Goal: Task Accomplishment & Management: Manage account settings

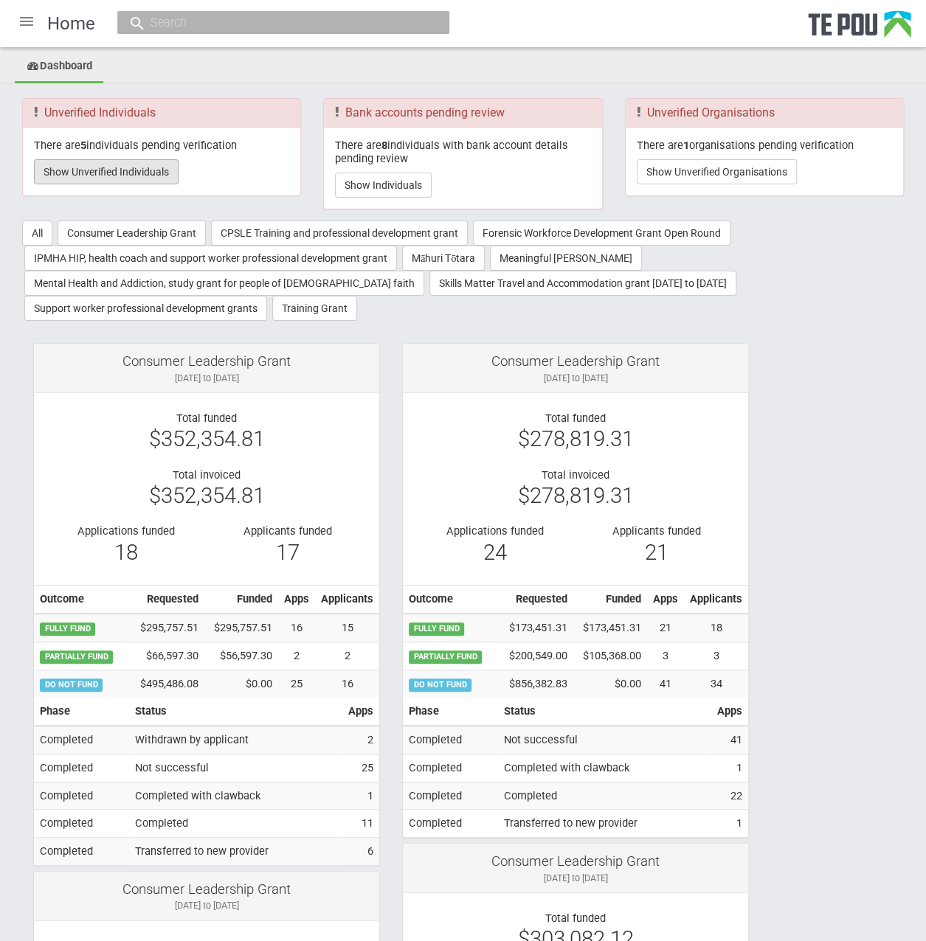
click at [119, 170] on button "Show Unverified Individuals" at bounding box center [106, 171] width 145 height 25
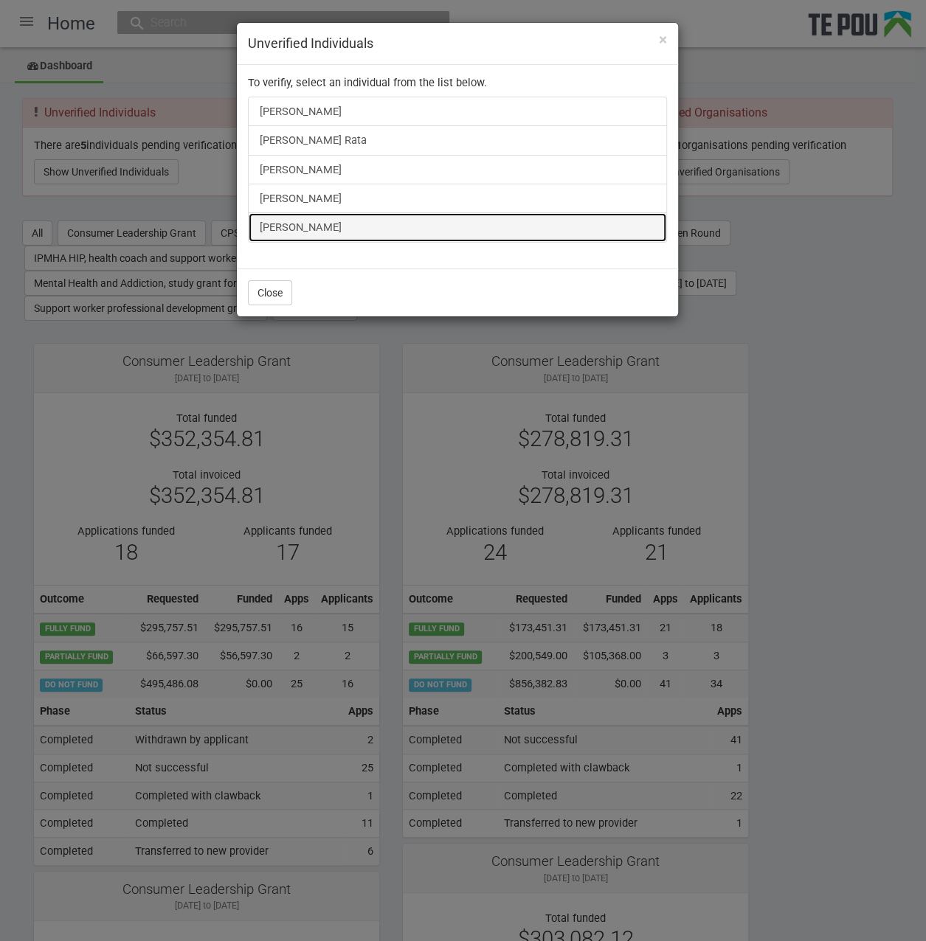
click at [334, 229] on link "Rachael Rowe" at bounding box center [457, 226] width 419 height 29
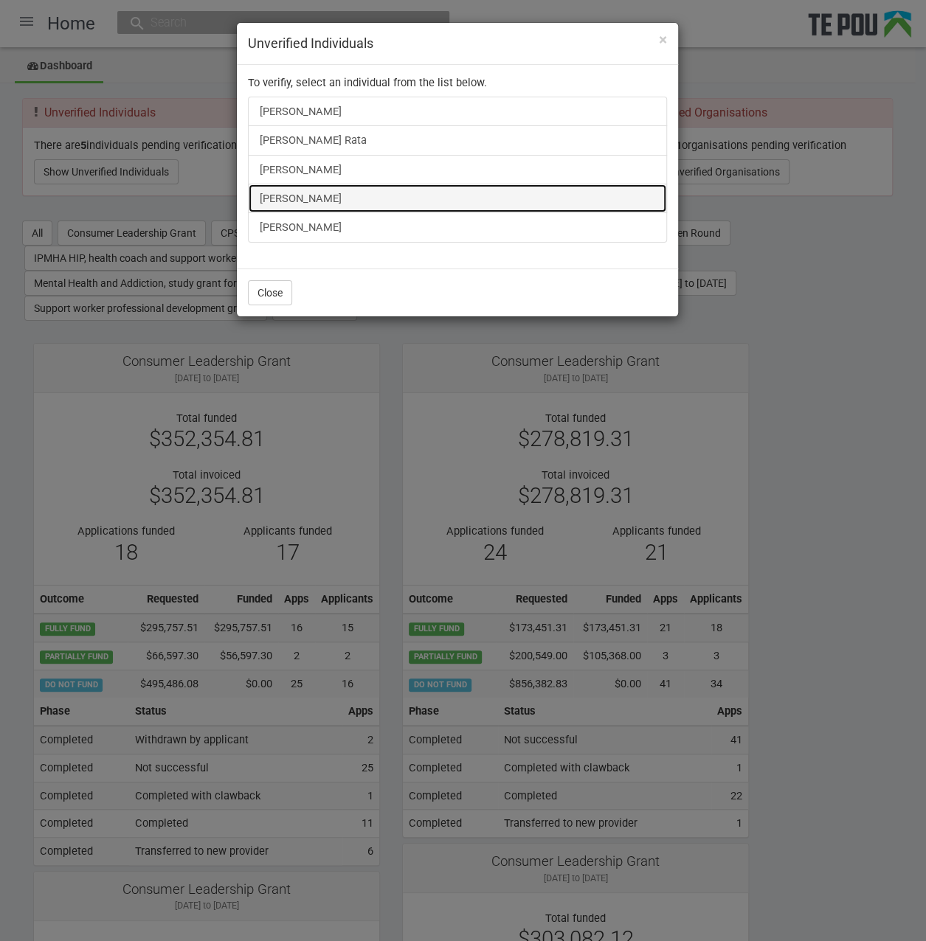
click at [285, 192] on link "Natalie Mcghee" at bounding box center [457, 198] width 419 height 29
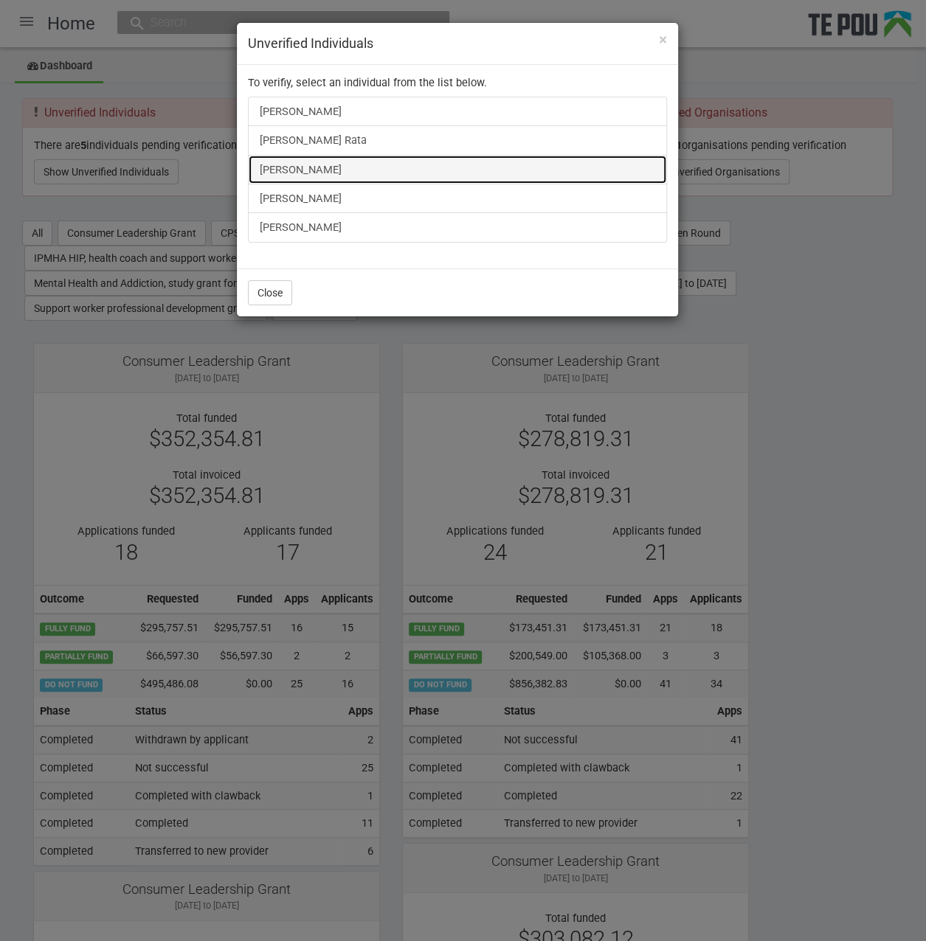
click at [299, 167] on link "victoria willard" at bounding box center [457, 169] width 419 height 29
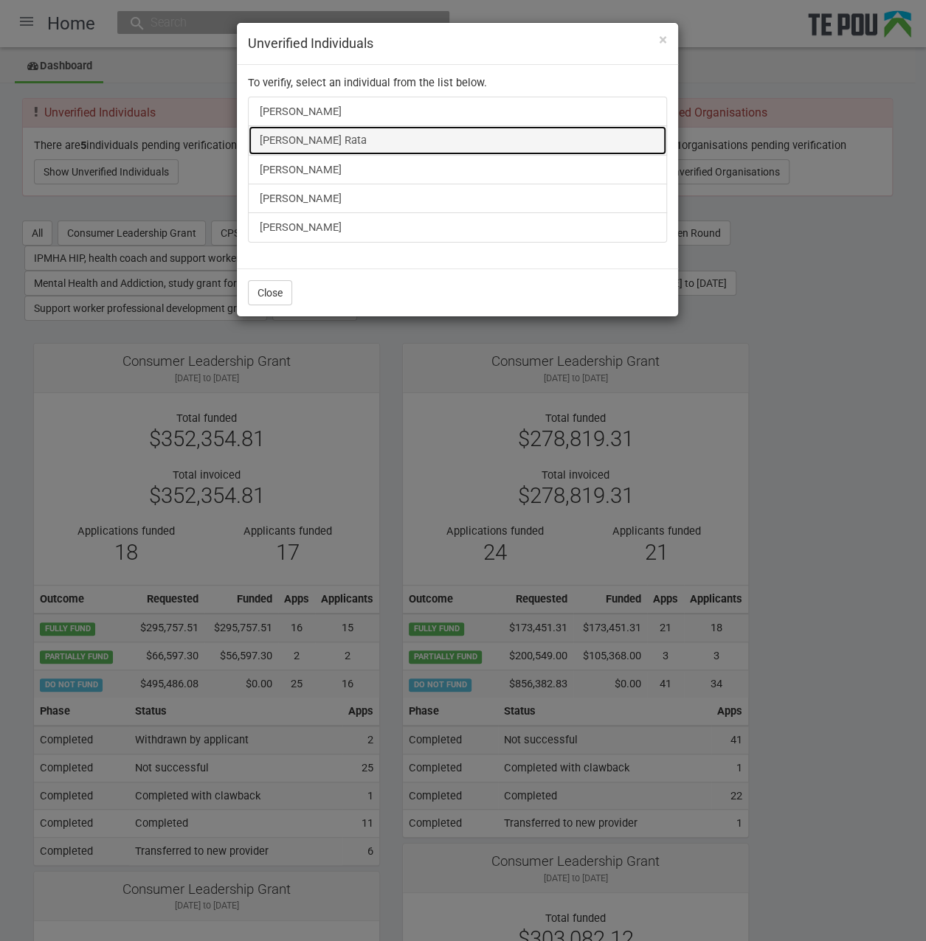
click at [282, 128] on link "Stacey Rata" at bounding box center [457, 139] width 419 height 29
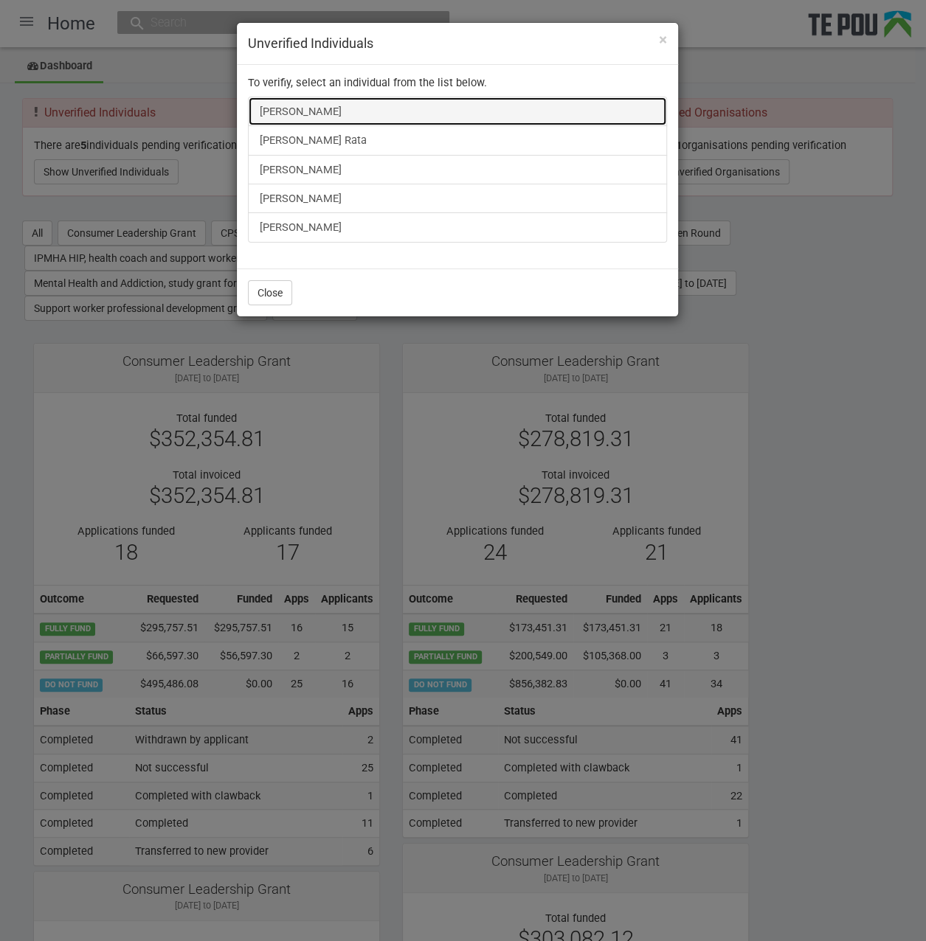
click at [274, 107] on link "Sarah Kendrick" at bounding box center [457, 111] width 419 height 29
click at [273, 110] on link "Sarah Kendrick" at bounding box center [457, 111] width 419 height 29
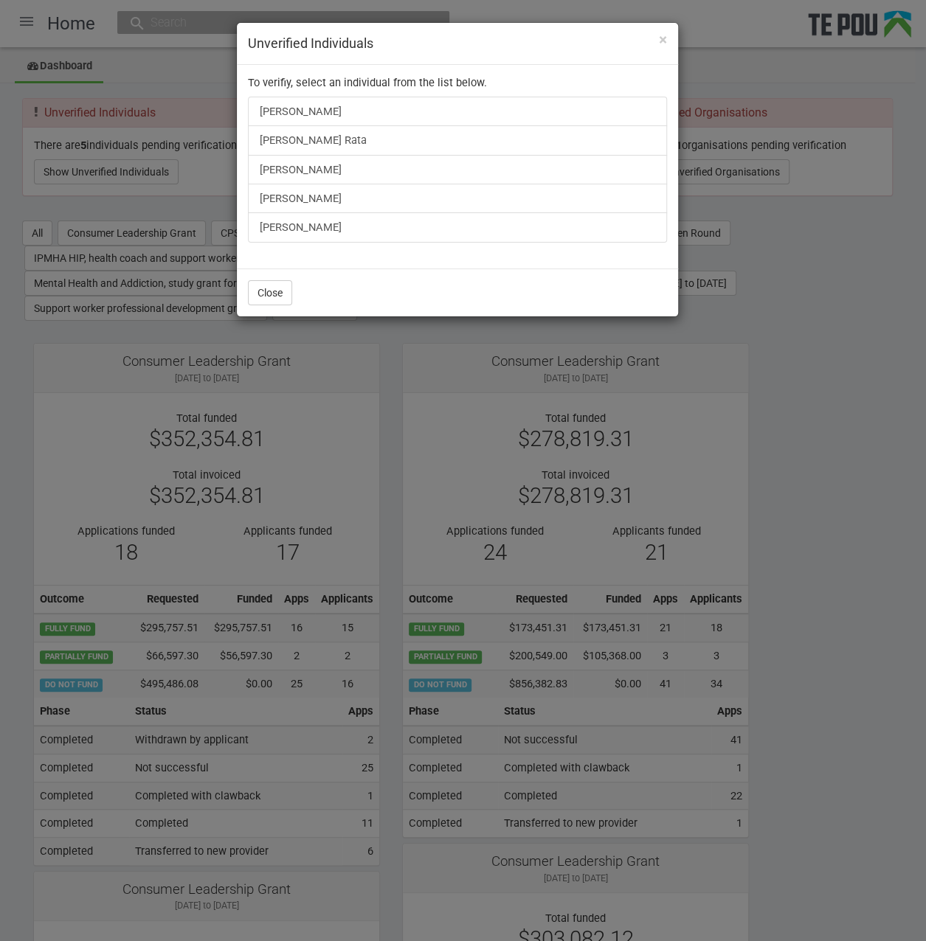
click at [882, 560] on div "× Unverified Individuals To verifiy, select an individual from the list below. …" at bounding box center [463, 470] width 926 height 941
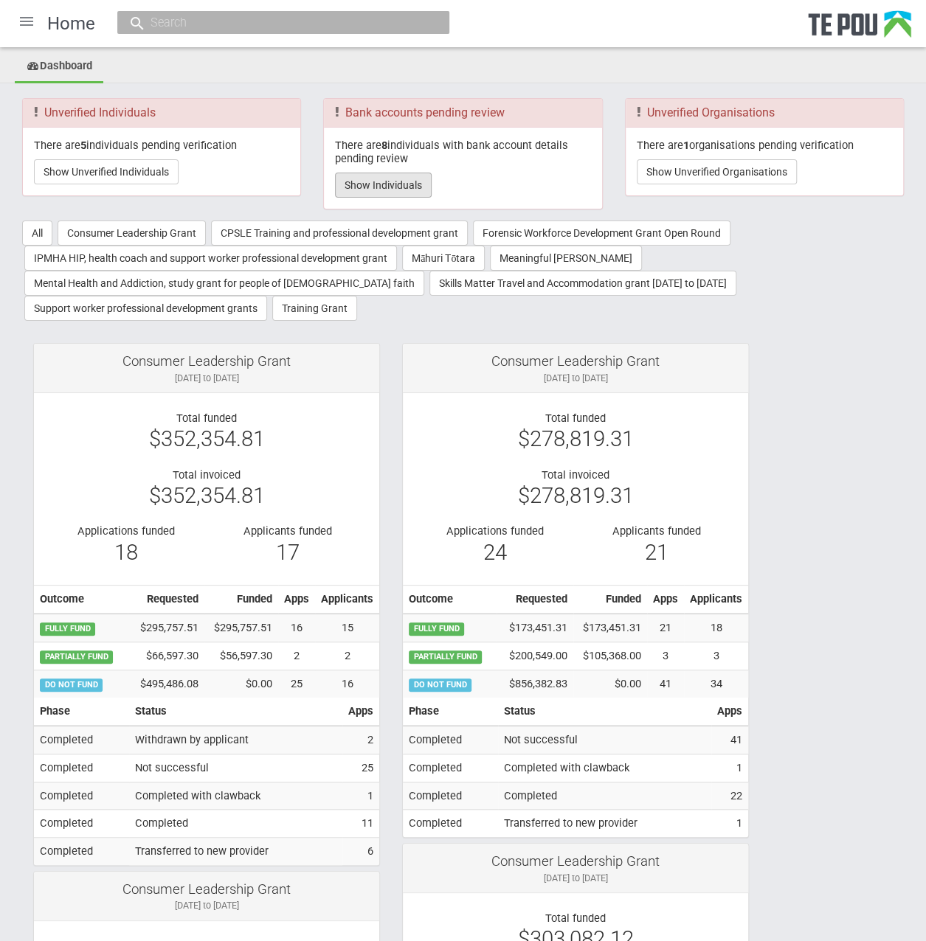
click at [392, 188] on button "Show Individuals" at bounding box center [383, 185] width 97 height 25
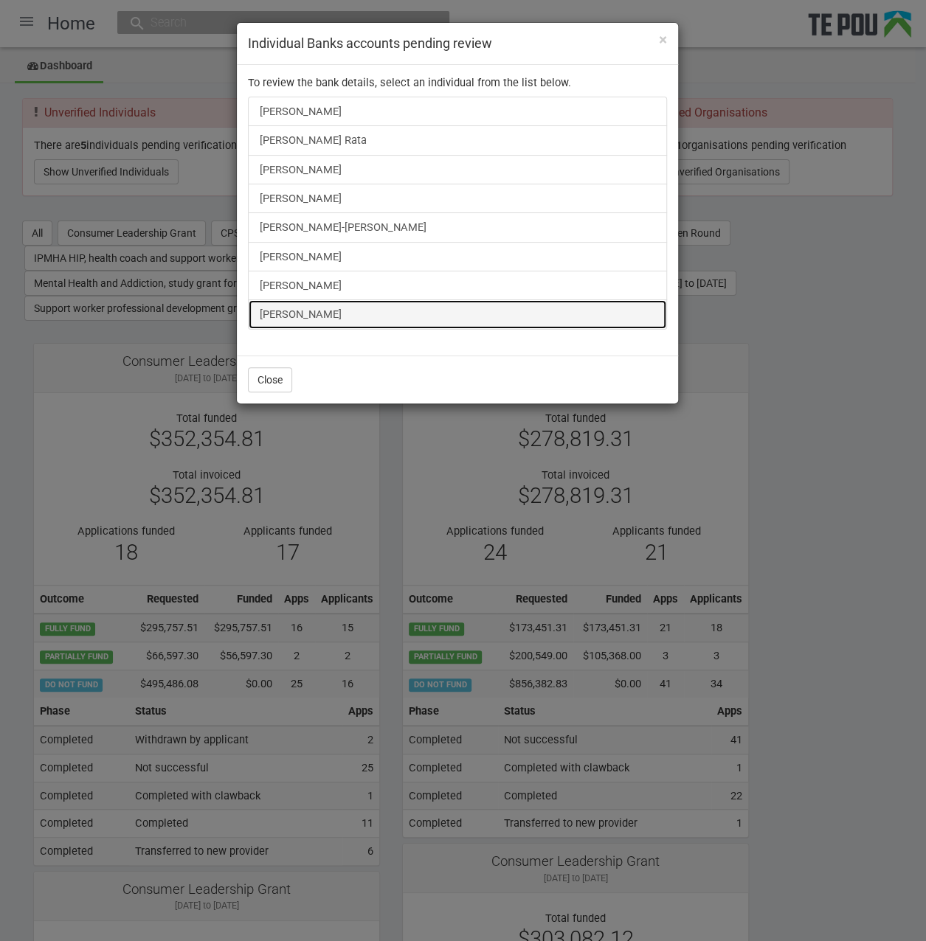
click at [311, 299] on link "Hayley Lovell" at bounding box center [457, 313] width 419 height 29
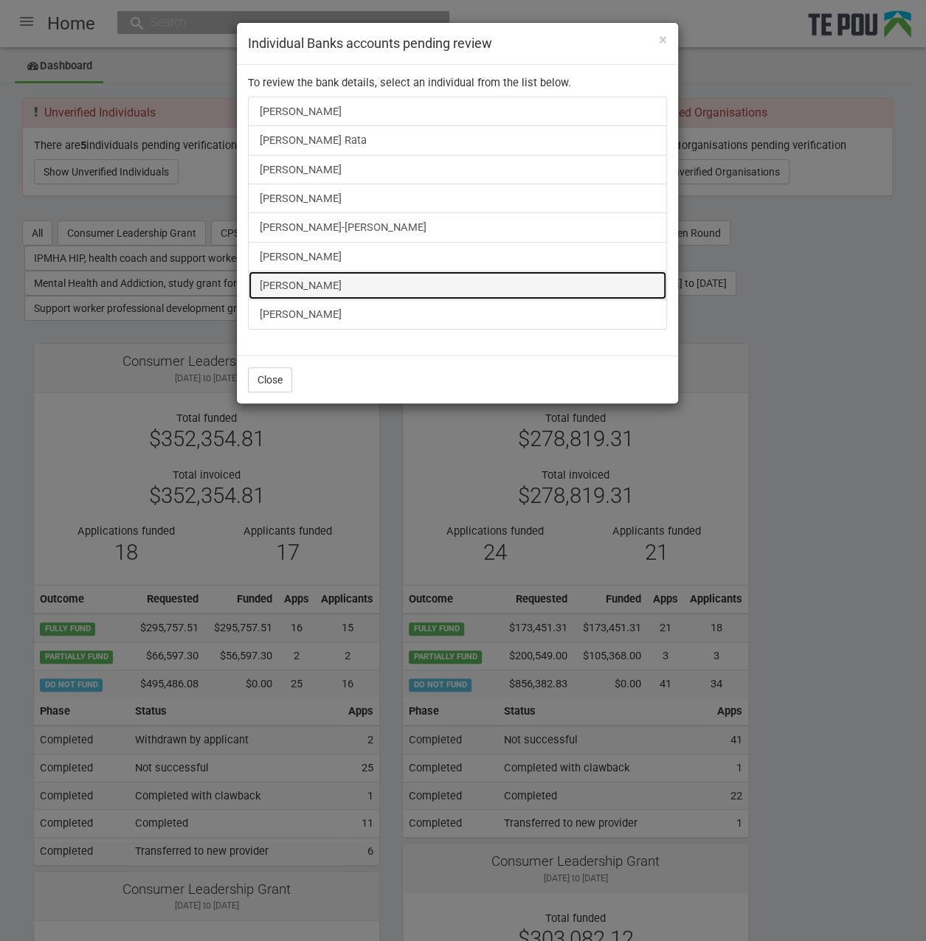
click at [323, 278] on link "Liam Keogan" at bounding box center [457, 285] width 419 height 29
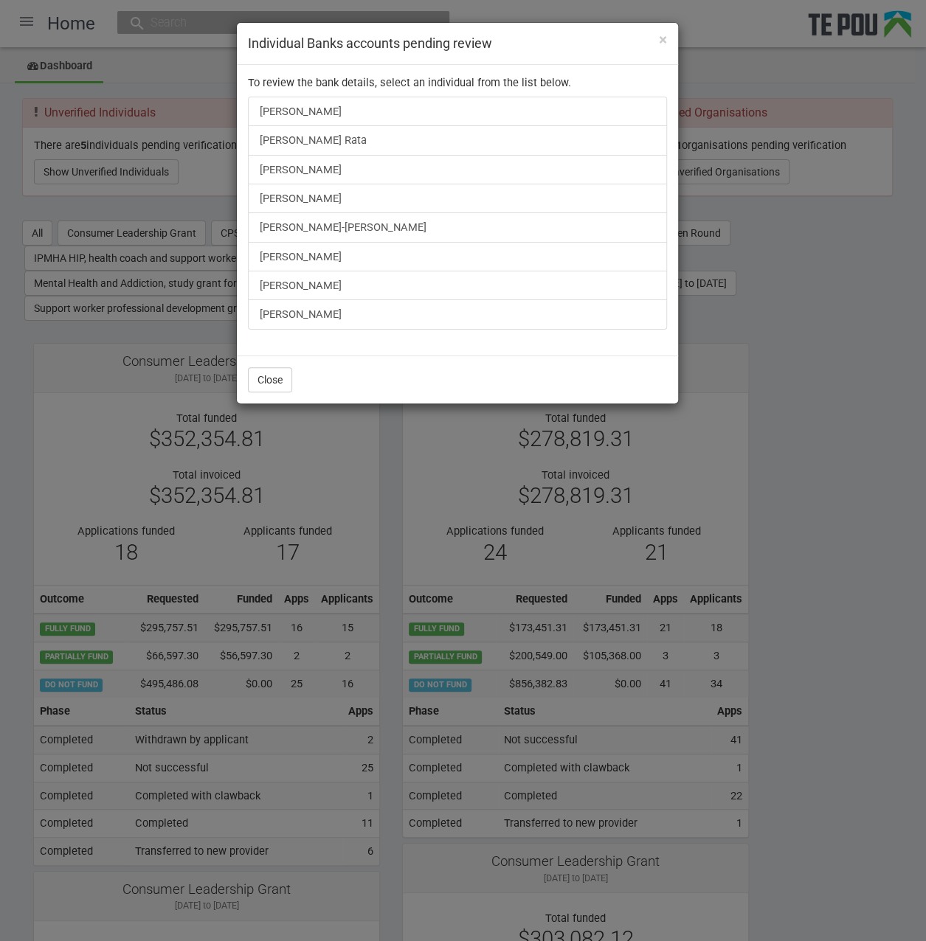
click at [127, 80] on div "× Individual Banks accounts pending review To review the bank details, select a…" at bounding box center [463, 470] width 926 height 941
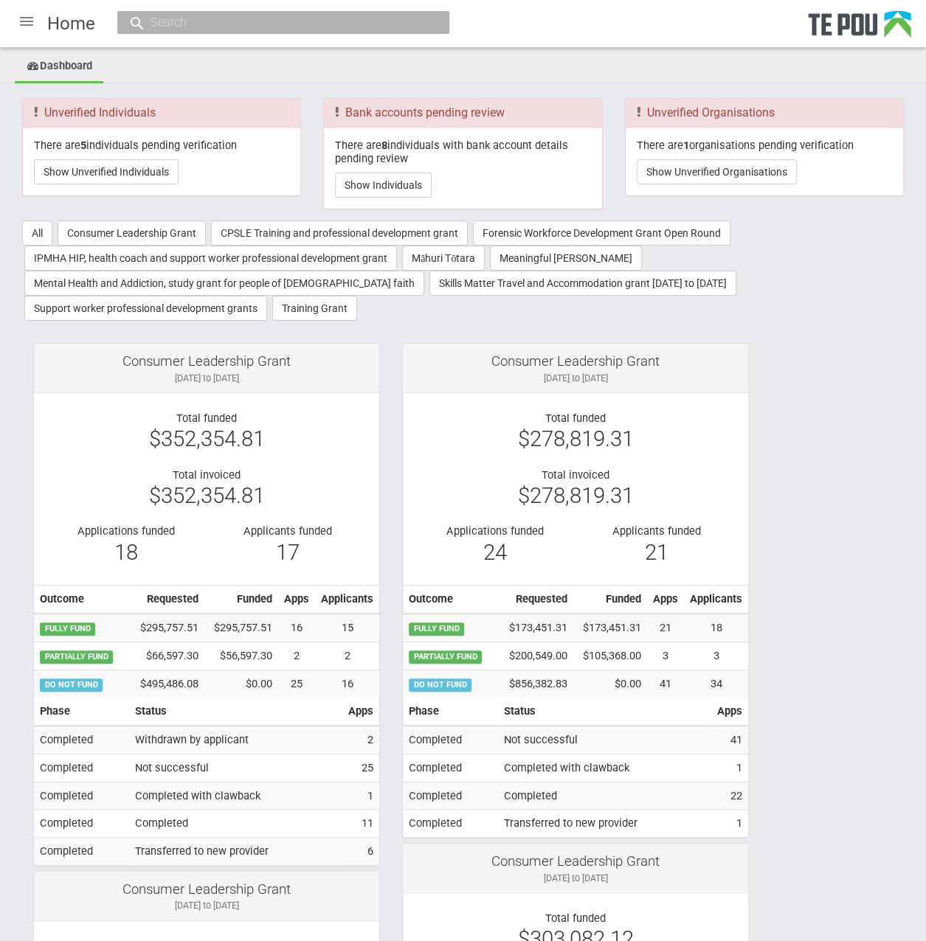
click at [24, 23] on div at bounding box center [26, 21] width 35 height 35
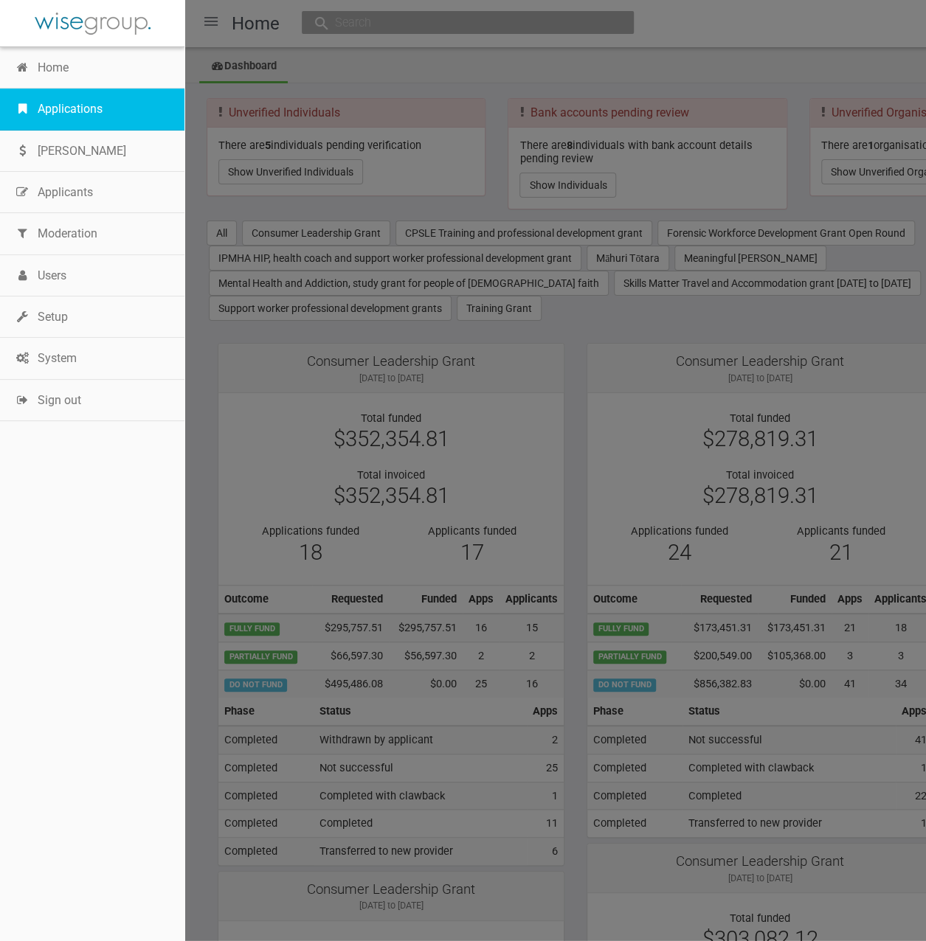
click at [49, 108] on link "Applications" at bounding box center [92, 108] width 184 height 41
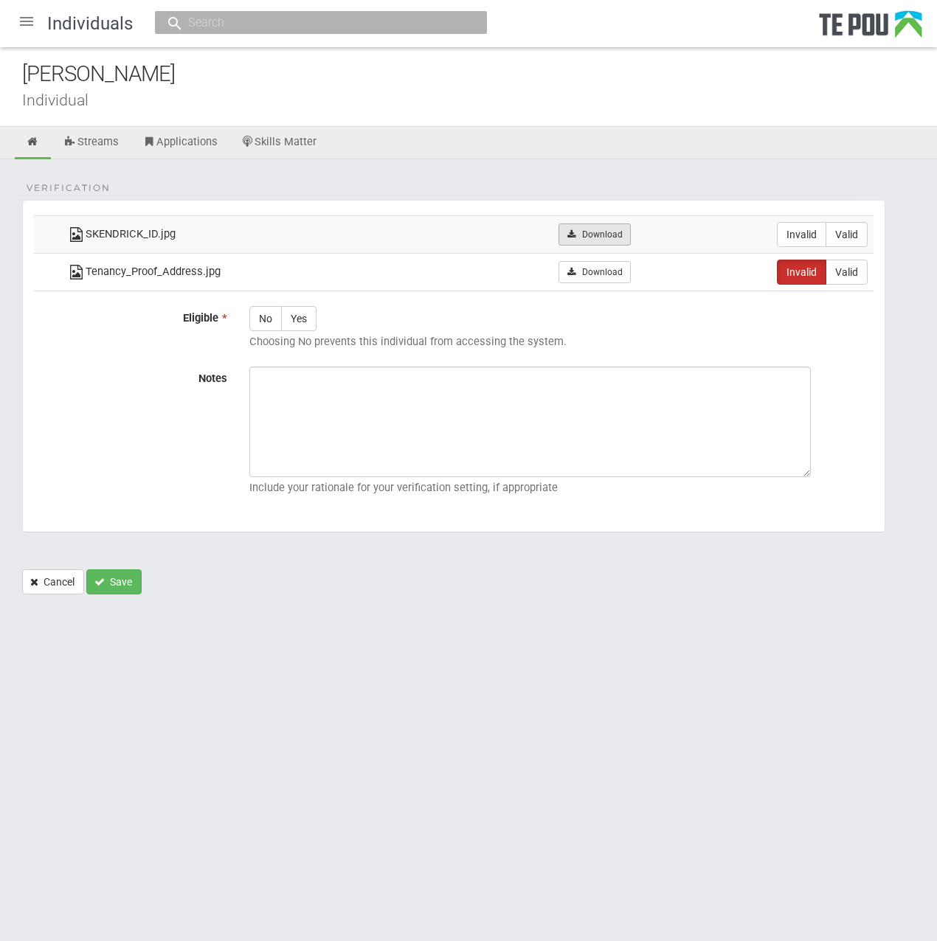
click at [583, 227] on link "Download" at bounding box center [594, 234] width 72 height 22
click at [555, 144] on ul "Streams Applications Skills Matter" at bounding box center [468, 143] width 937 height 32
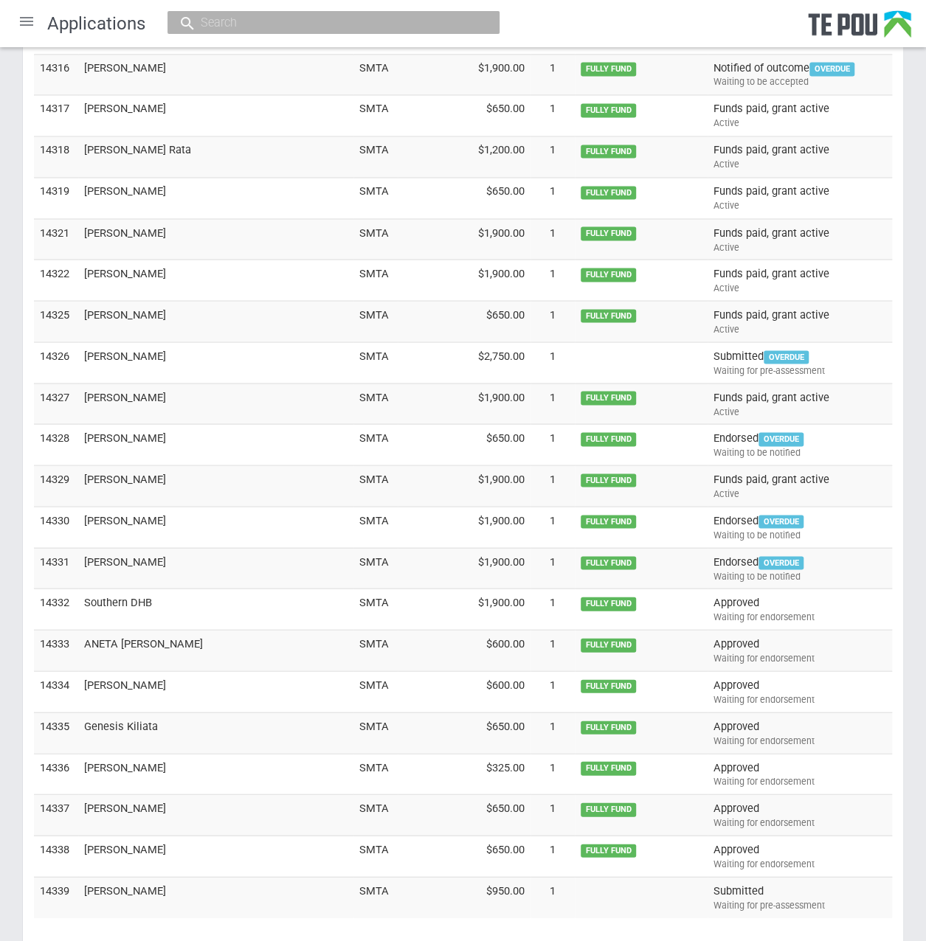
scroll to position [3979, 0]
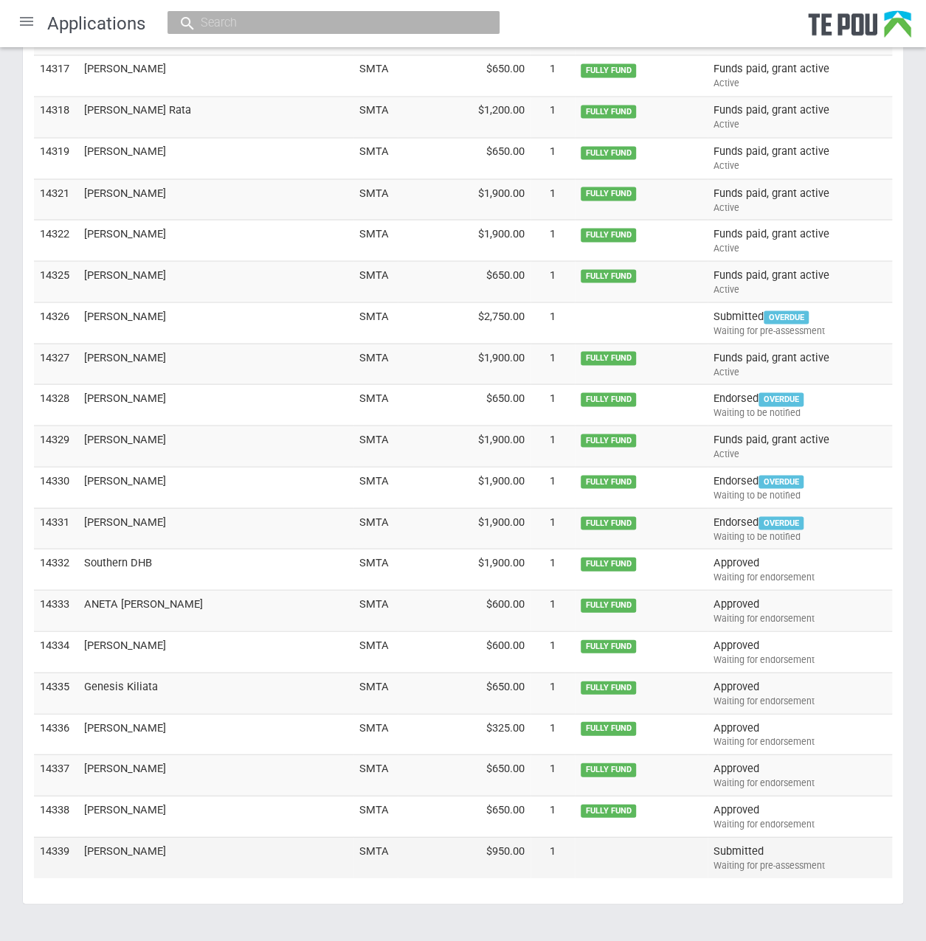
click at [125, 836] on td "[PERSON_NAME]" at bounding box center [215, 856] width 275 height 41
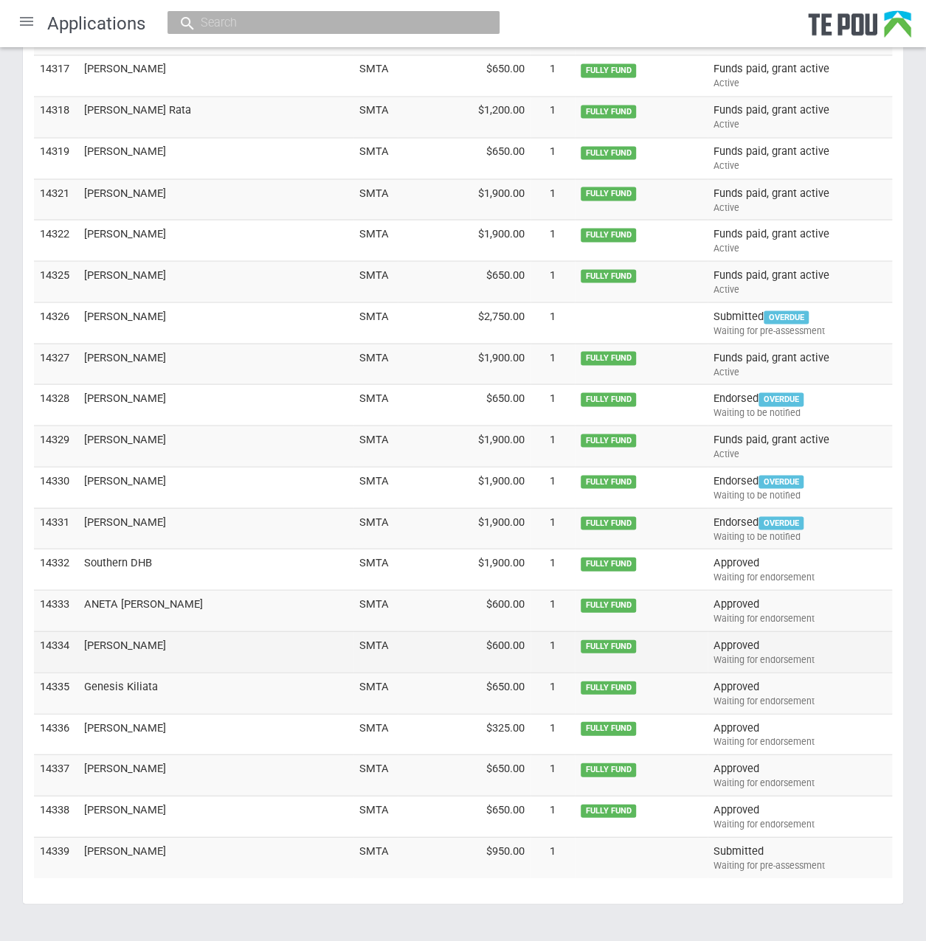
click at [136, 631] on td "Jordan Jennings" at bounding box center [215, 651] width 275 height 41
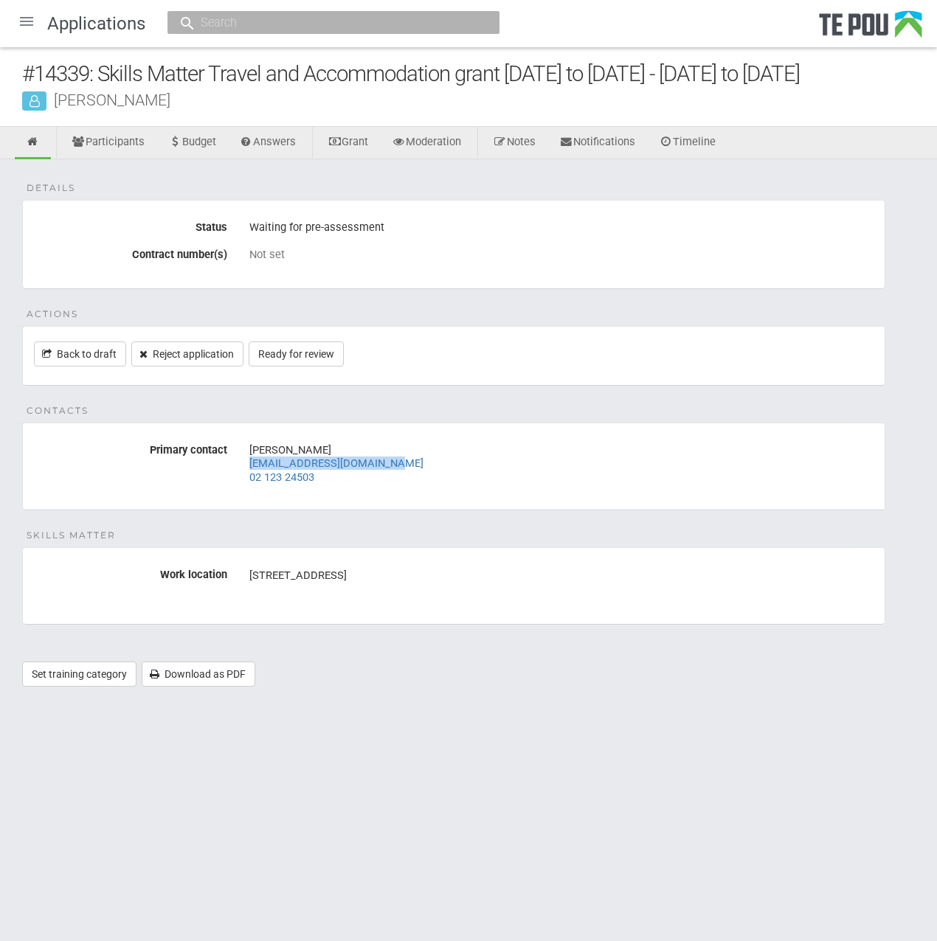
drag, startPoint x: 395, startPoint y: 455, endPoint x: 247, endPoint y: 456, distance: 148.2
click at [247, 456] on div "[PERSON_NAME] [EMAIL_ADDRESS][DOMAIN_NAME] 02 123 24503" at bounding box center [561, 463] width 646 height 51
copy link "[EMAIL_ADDRESS][DOMAIN_NAME]"
click at [277, 17] on input "text" at bounding box center [326, 22] width 260 height 15
paste input "fpul846@aucklanduni.ac.nz"
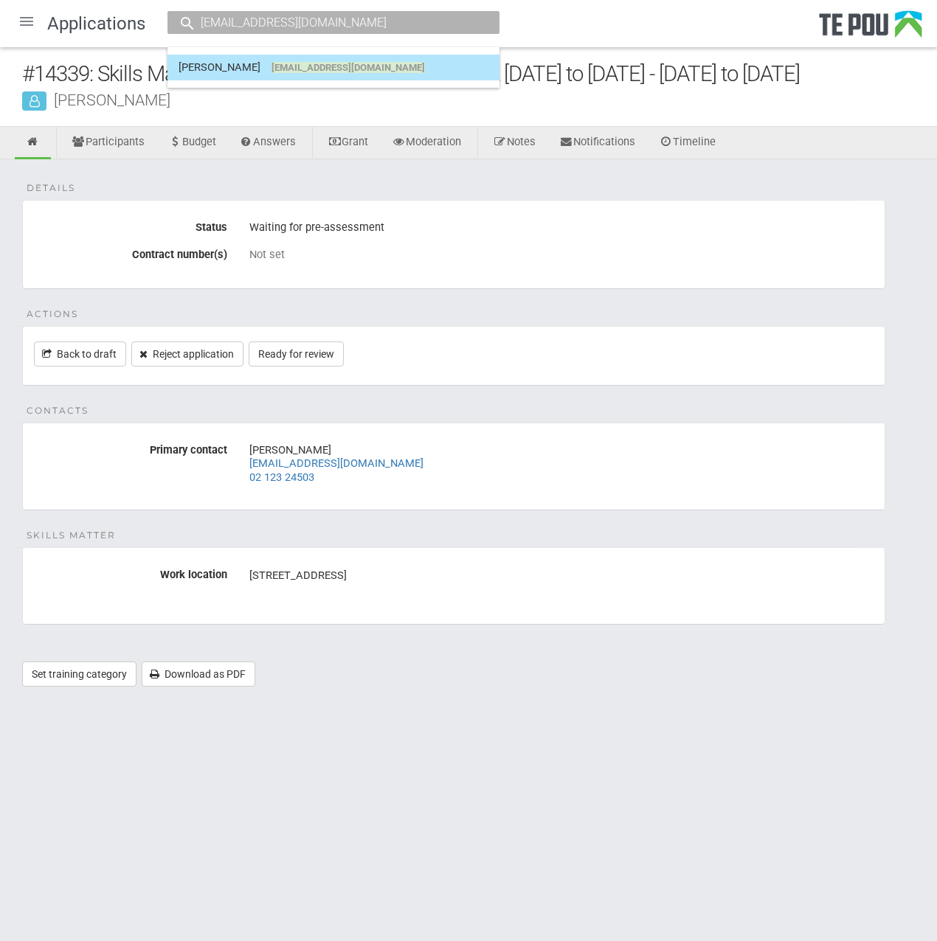
type input "[EMAIL_ADDRESS][DOMAIN_NAME]"
click at [277, 59] on link "Fiona Pullar fpul846@aucklanduni.ac.nz" at bounding box center [333, 67] width 310 height 23
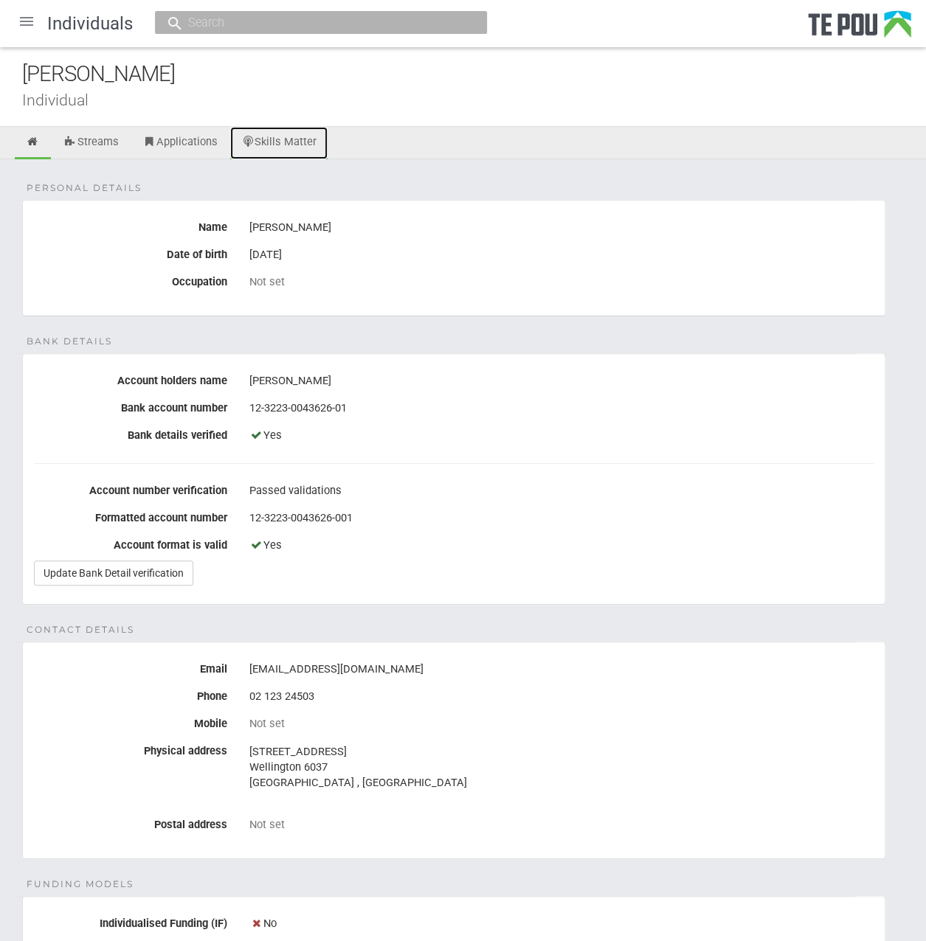
click at [299, 145] on link "Skills Matter" at bounding box center [279, 143] width 98 height 32
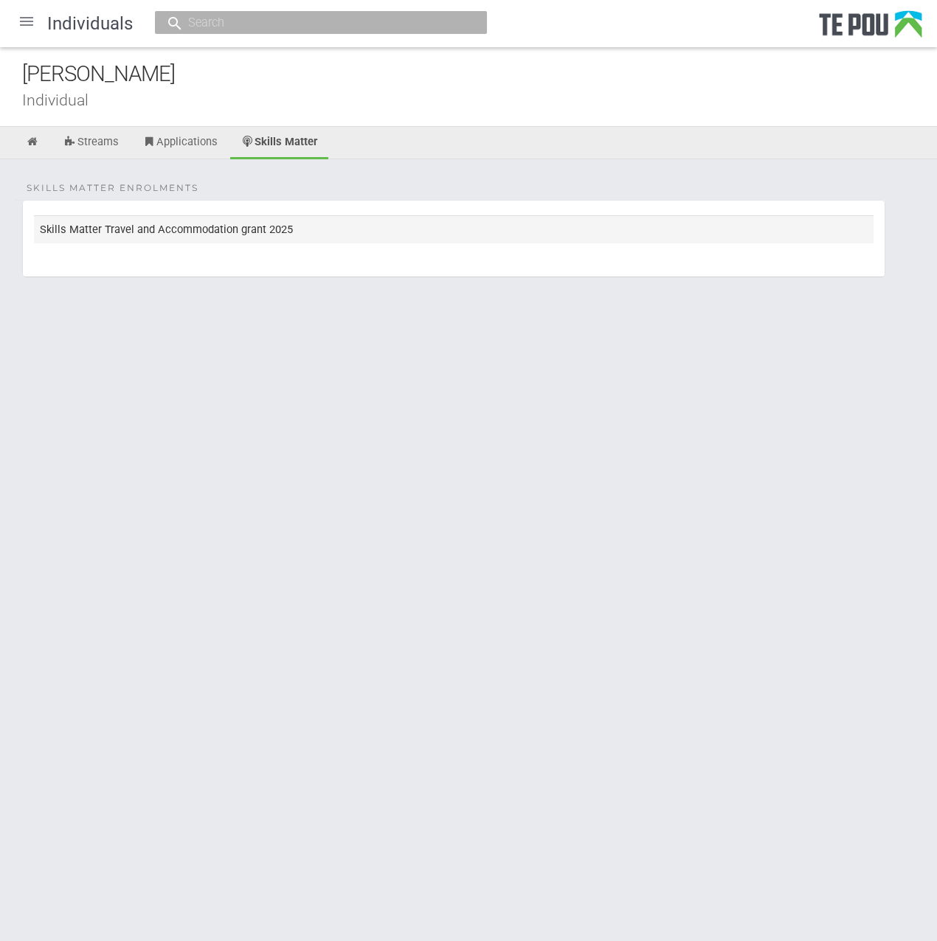
click at [274, 221] on td "Skills Matter Travel and Accommodation grant 2025" at bounding box center [453, 228] width 839 height 27
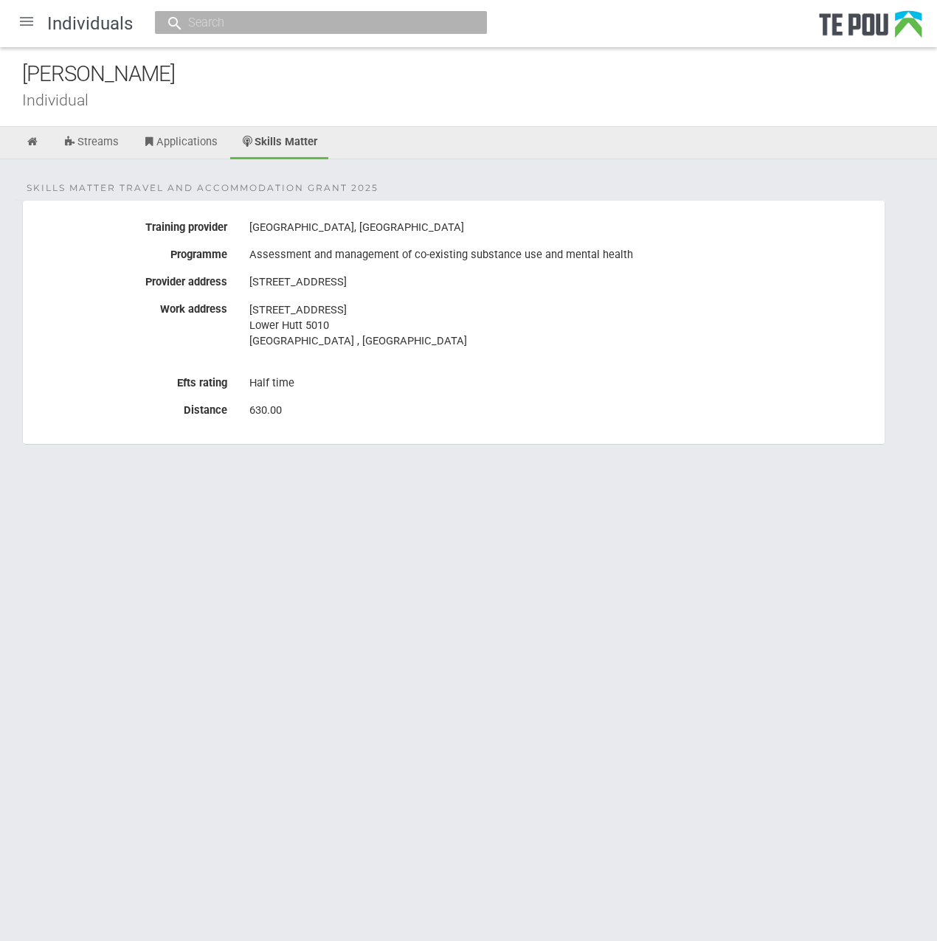
click at [369, 382] on div "Half time" at bounding box center [561, 383] width 624 height 25
click at [109, 144] on link "Streams" at bounding box center [90, 143] width 77 height 32
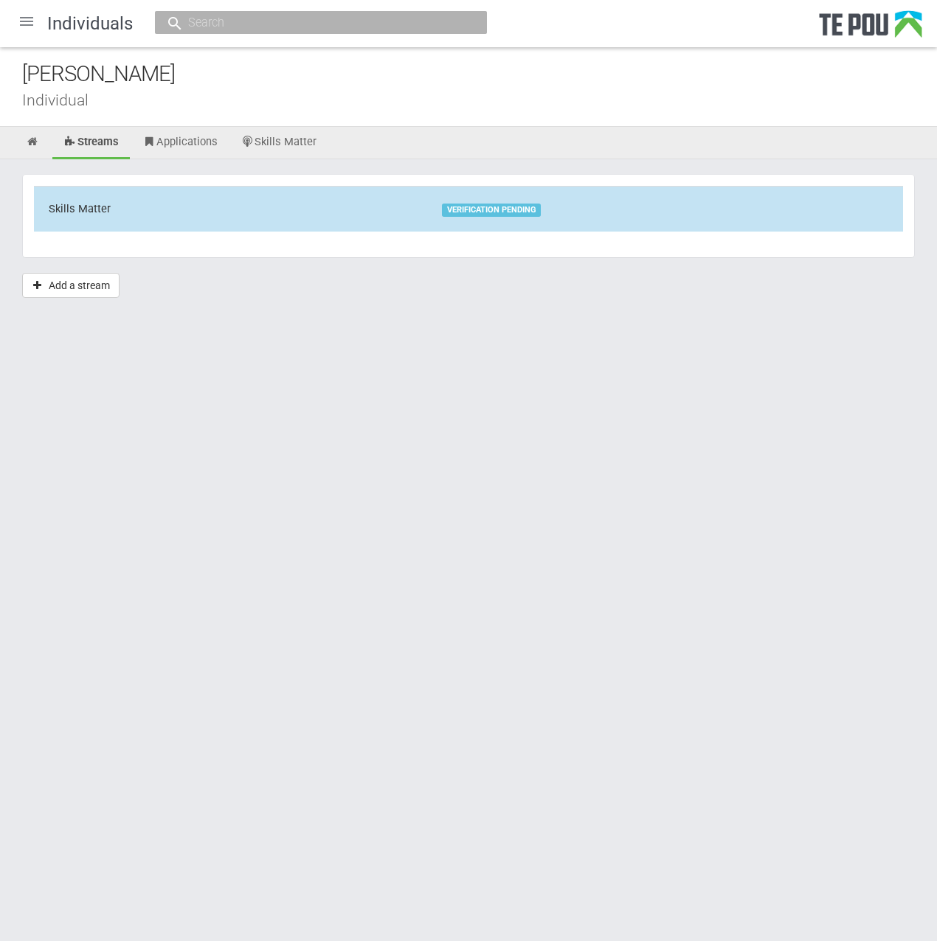
click at [254, 206] on td "Skills Matter" at bounding box center [230, 208] width 393 height 45
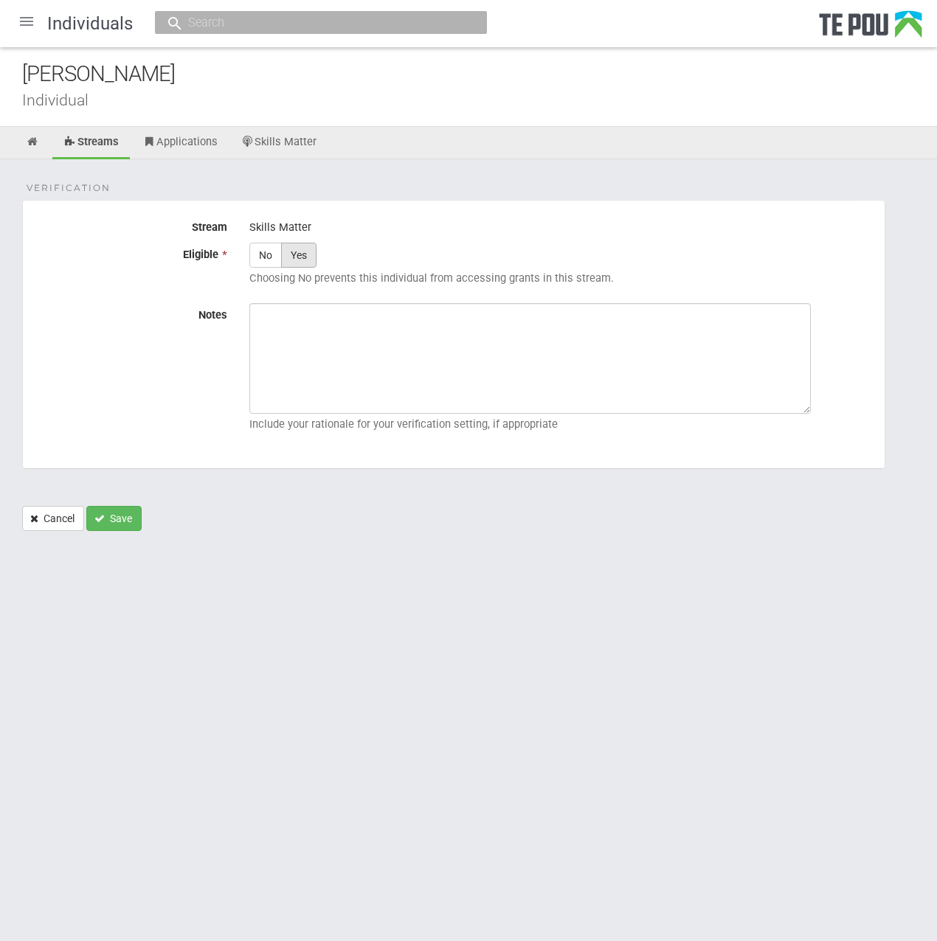
click at [308, 259] on label "Yes" at bounding box center [298, 255] width 35 height 25
radio input "true"
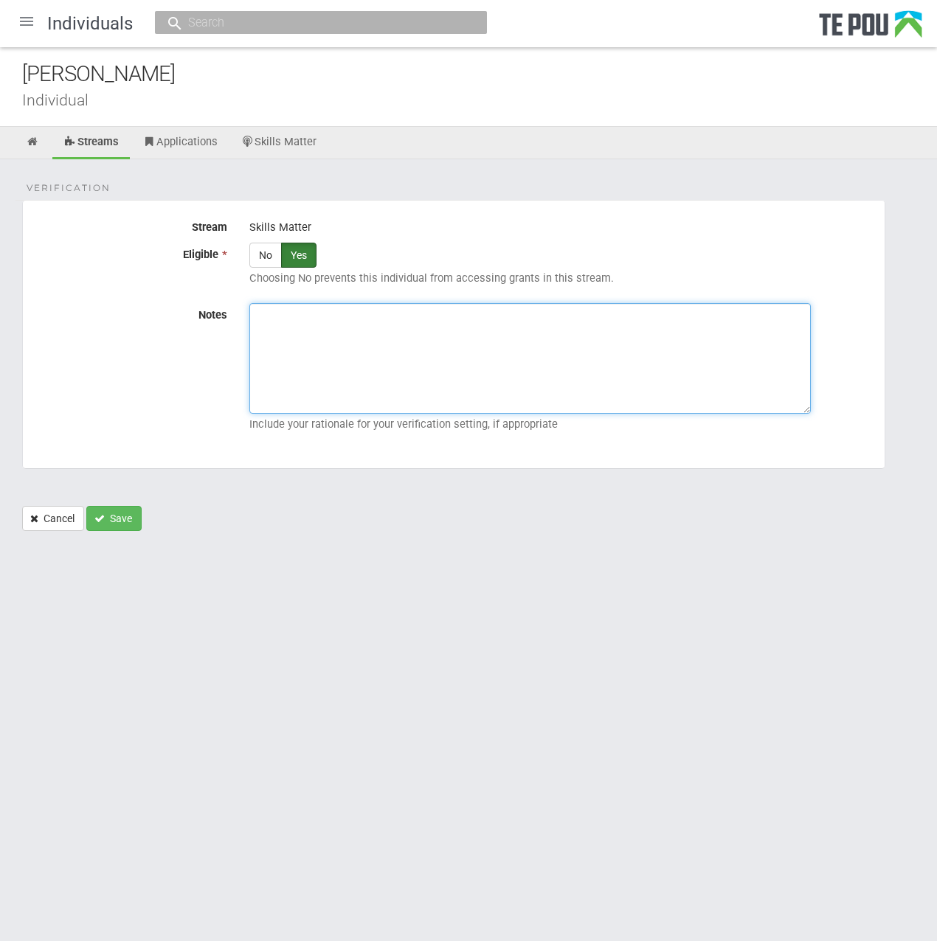
click at [347, 322] on textarea "Notes" at bounding box center [529, 358] width 561 height 111
click at [434, 354] on textarea "Notes" at bounding box center [529, 358] width 561 height 111
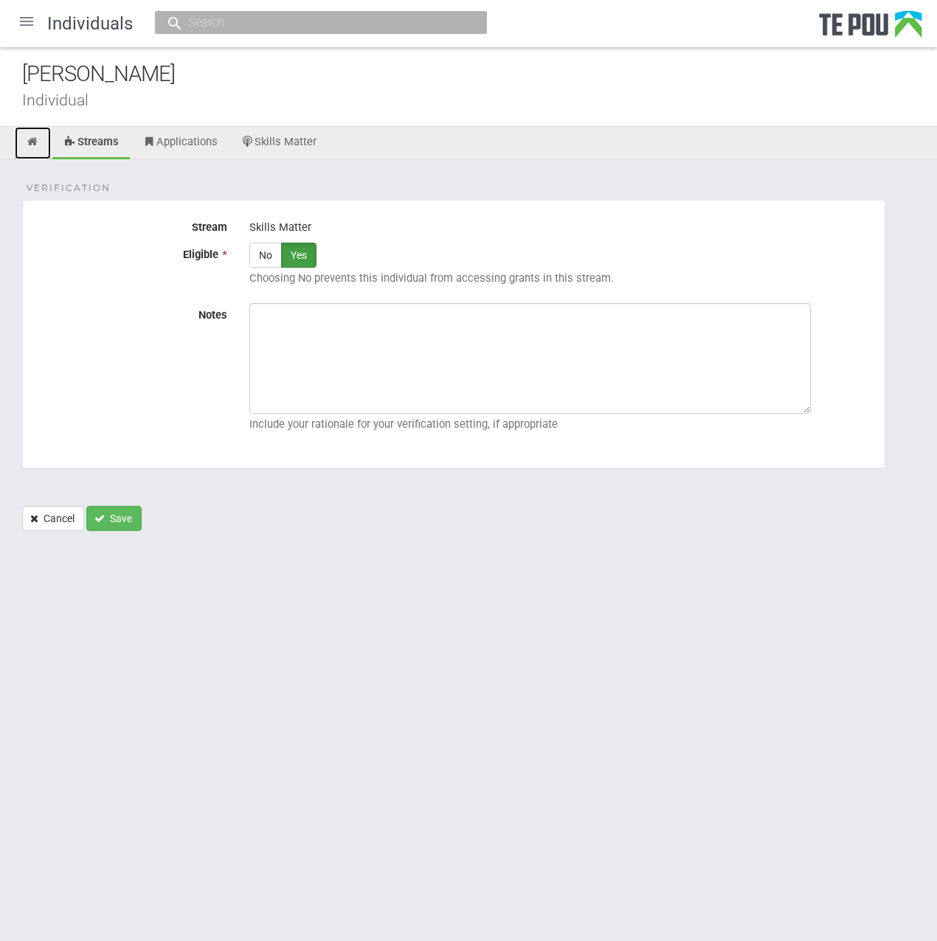
click at [34, 141] on icon at bounding box center [33, 141] width 14 height 11
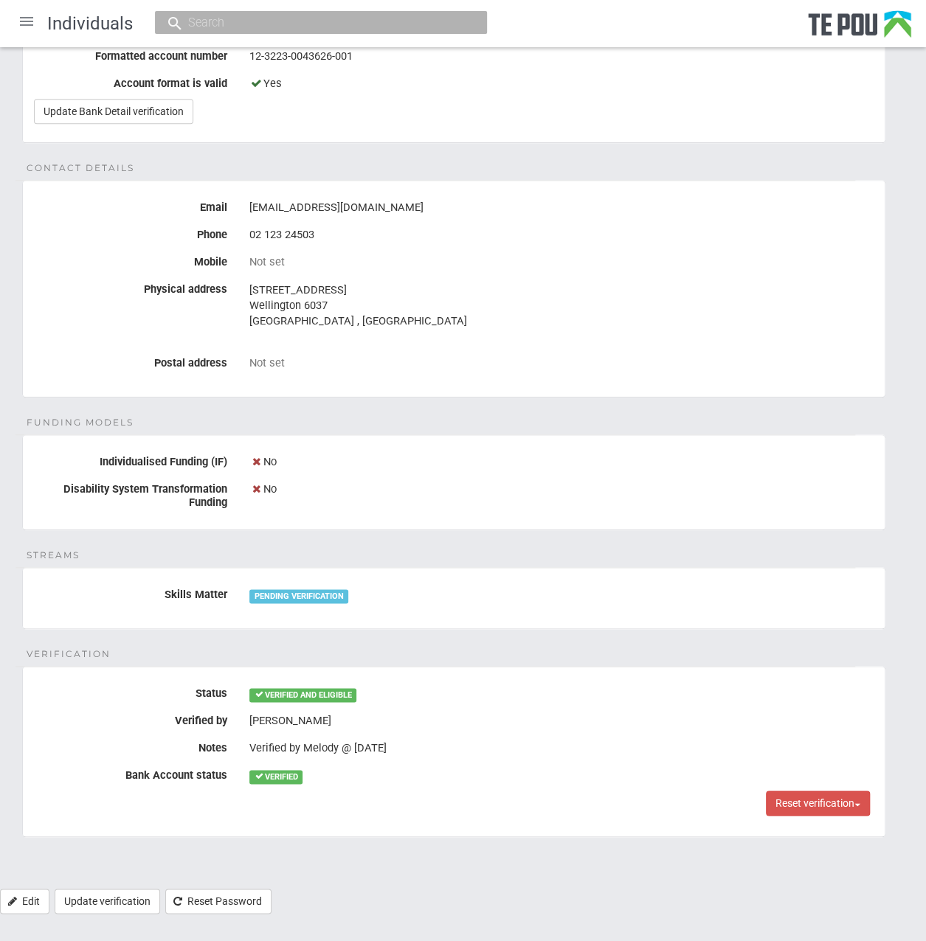
scroll to position [245, 0]
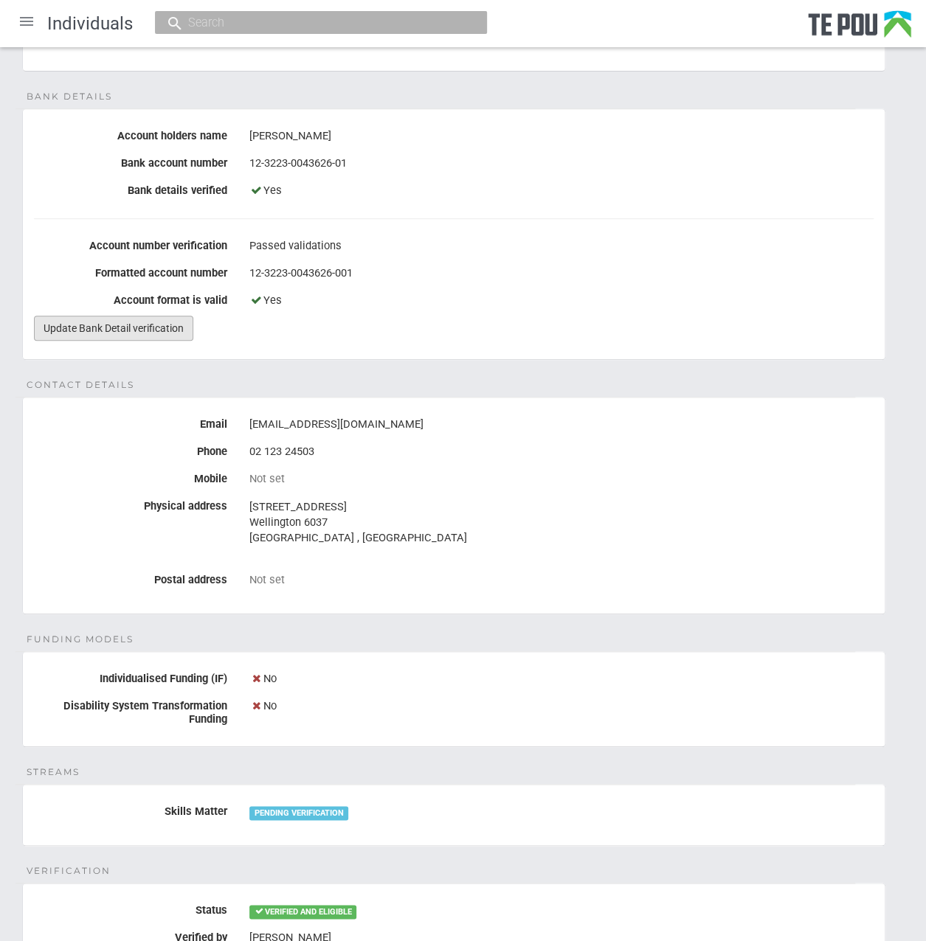
click at [159, 325] on link "Update Bank Detail verification" at bounding box center [113, 328] width 159 height 25
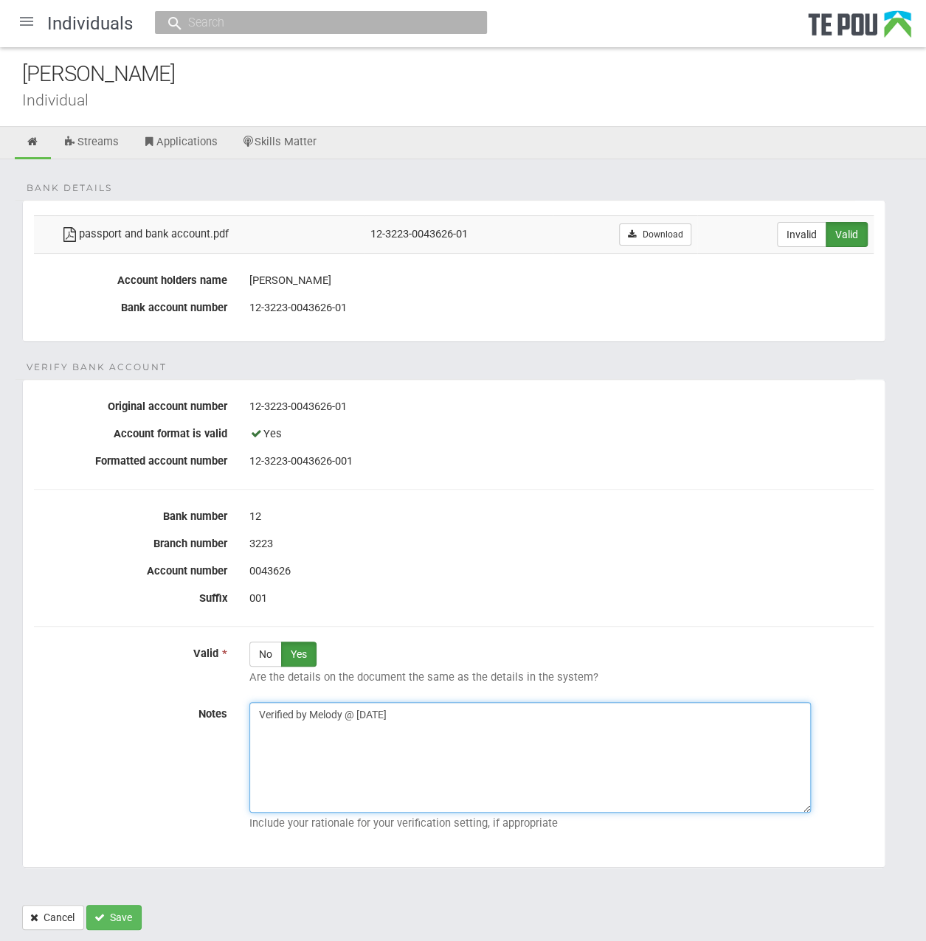
drag, startPoint x: 403, startPoint y: 708, endPoint x: 105, endPoint y: 707, distance: 297.9
click at [105, 707] on div "Notes Verified by Melody @ 15/07/2025 Include your rationale for your verificat…" at bounding box center [453, 769] width 861 height 135
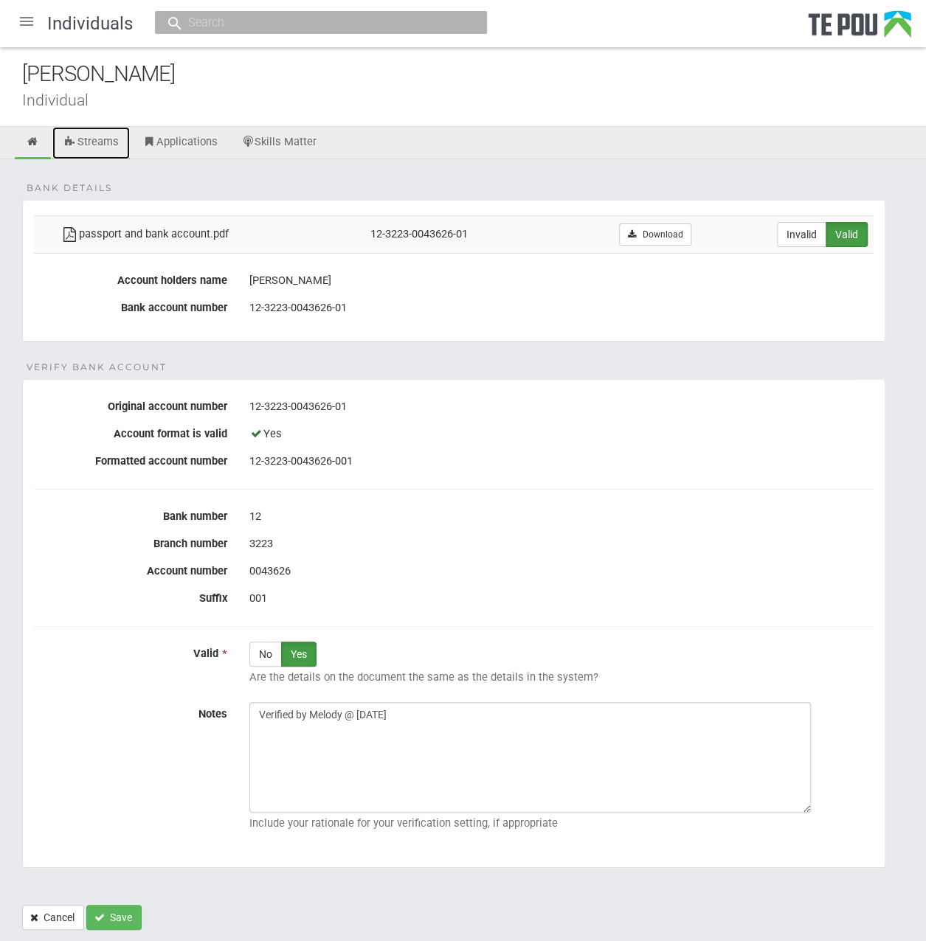
click at [102, 136] on link "Streams" at bounding box center [90, 143] width 77 height 32
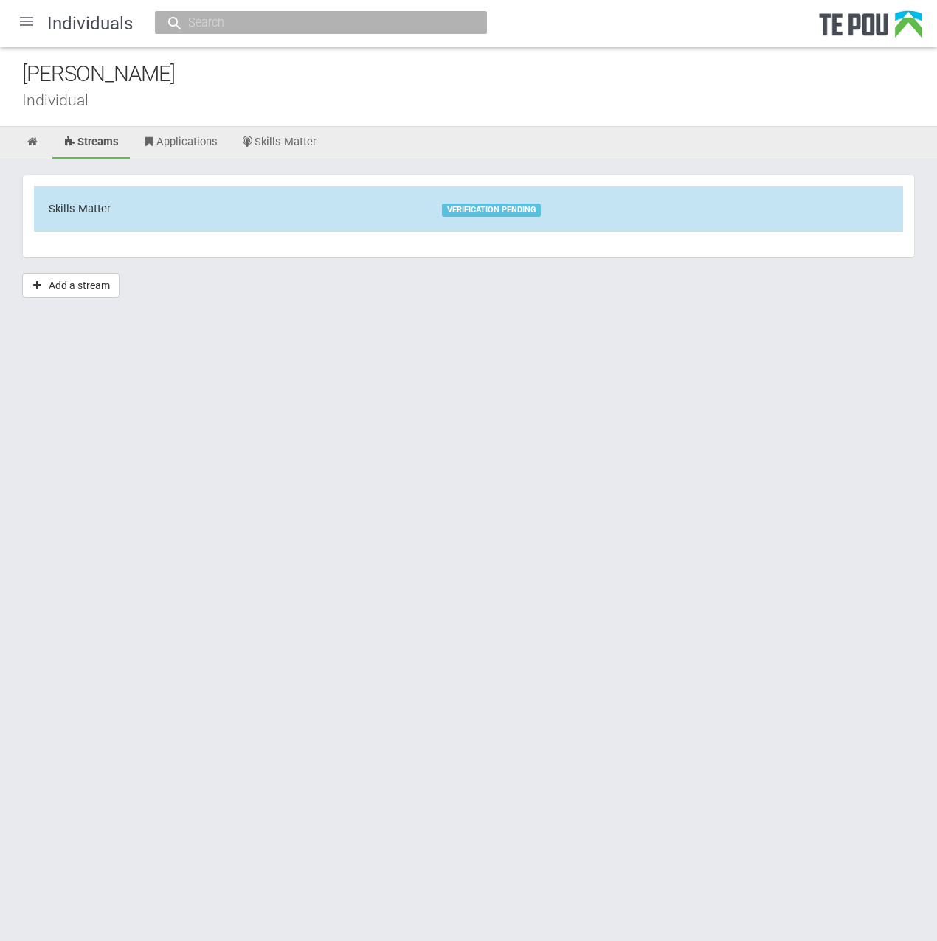
click at [278, 190] on td "Skills Matter" at bounding box center [230, 208] width 393 height 45
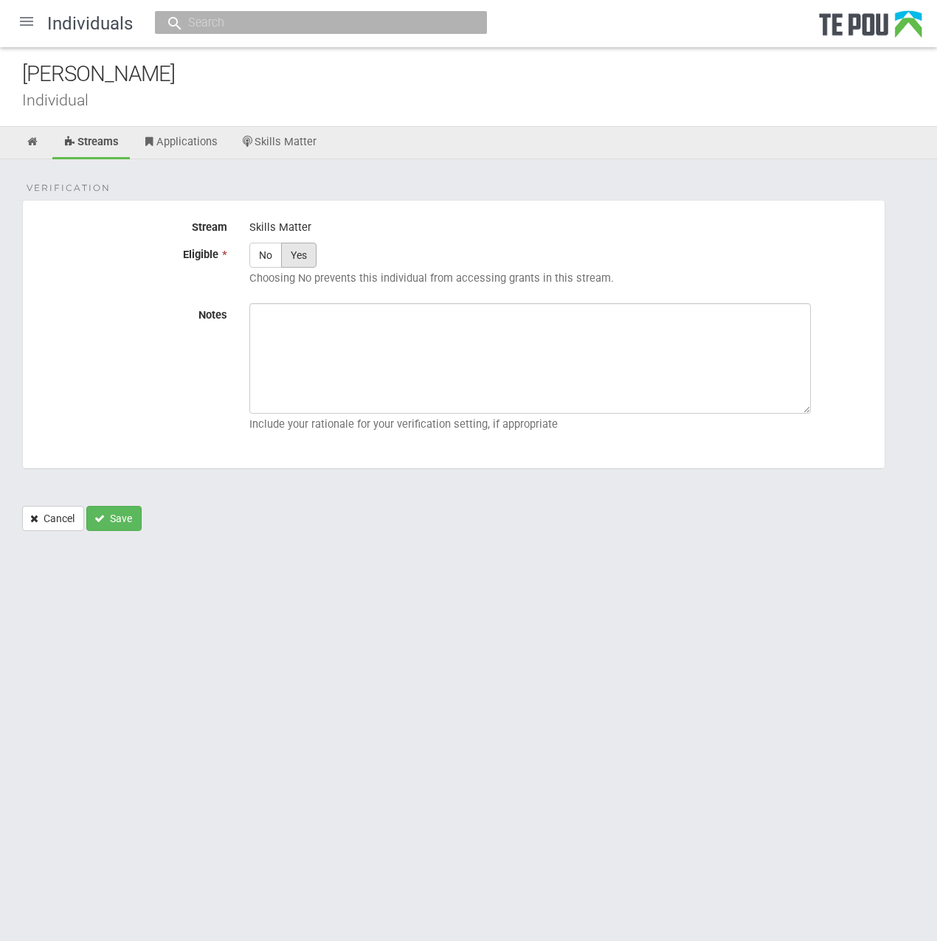
click at [302, 245] on label "Yes" at bounding box center [298, 255] width 35 height 25
radio input "true"
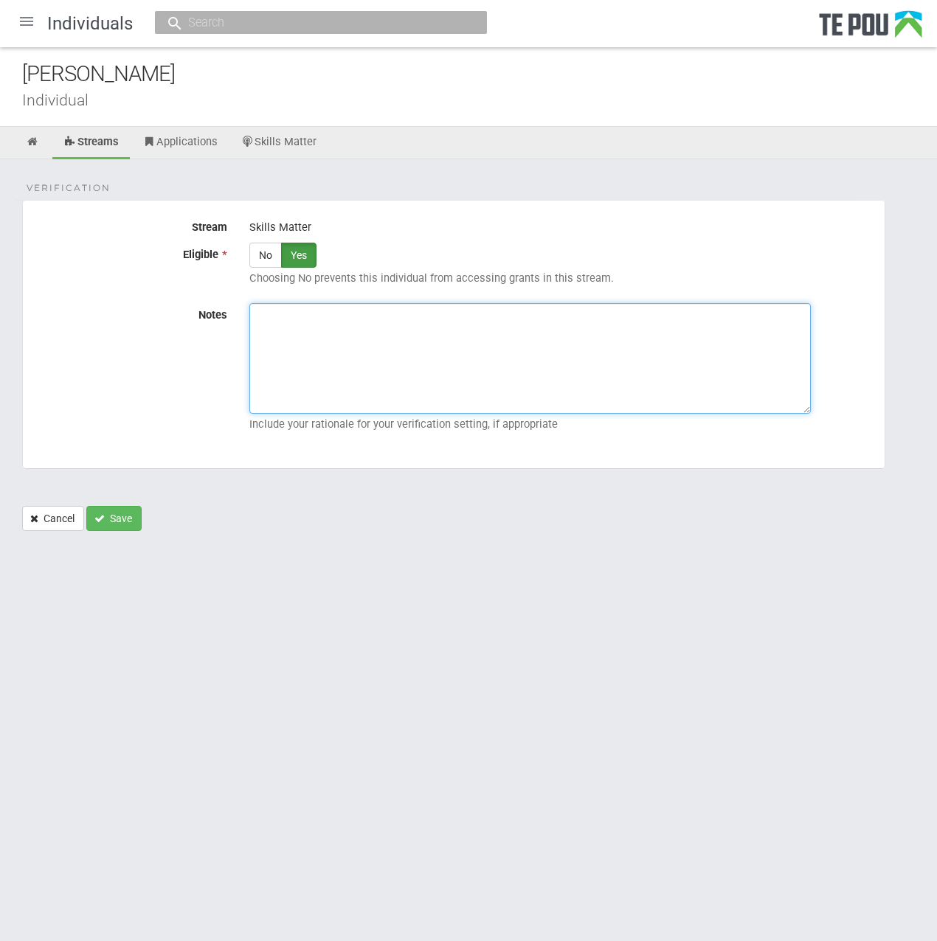
click at [326, 327] on textarea "Notes" at bounding box center [529, 358] width 561 height 111
paste textarea "Verified by [PERSON_NAME] @ [DATE]"
type textarea "Verified by [PERSON_NAME] @ [DATE]"
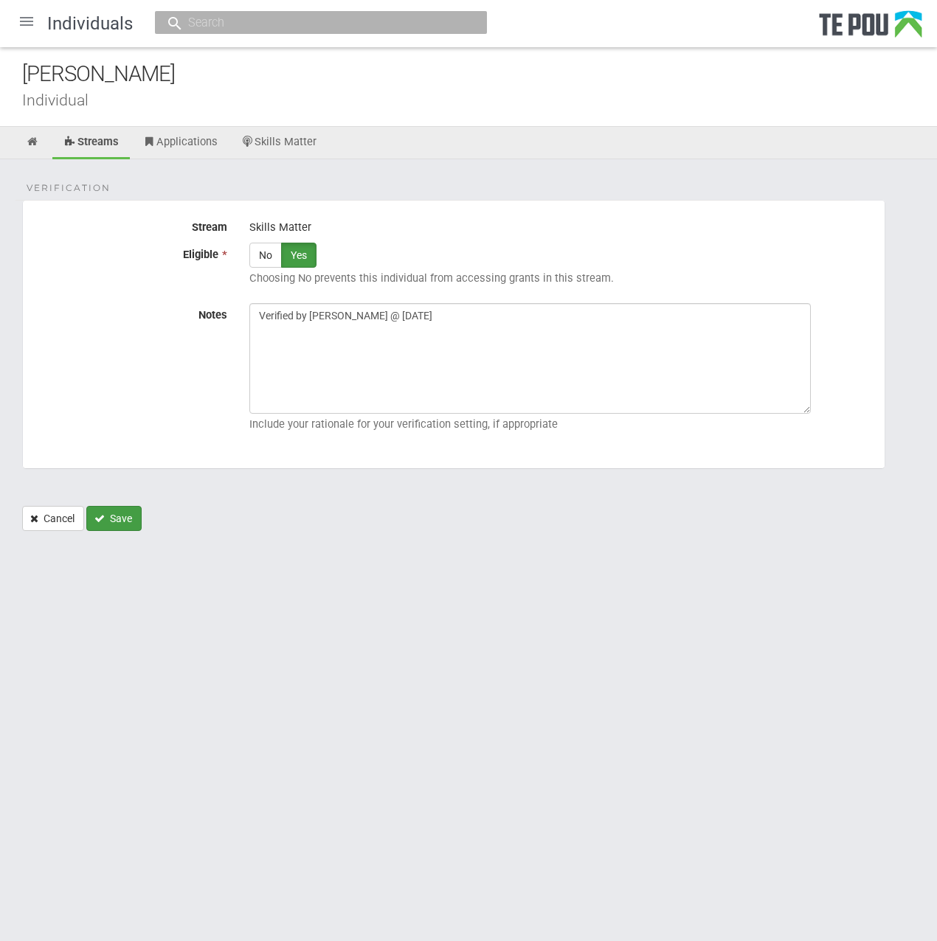
click at [117, 525] on button "Save" at bounding box center [113, 518] width 55 height 25
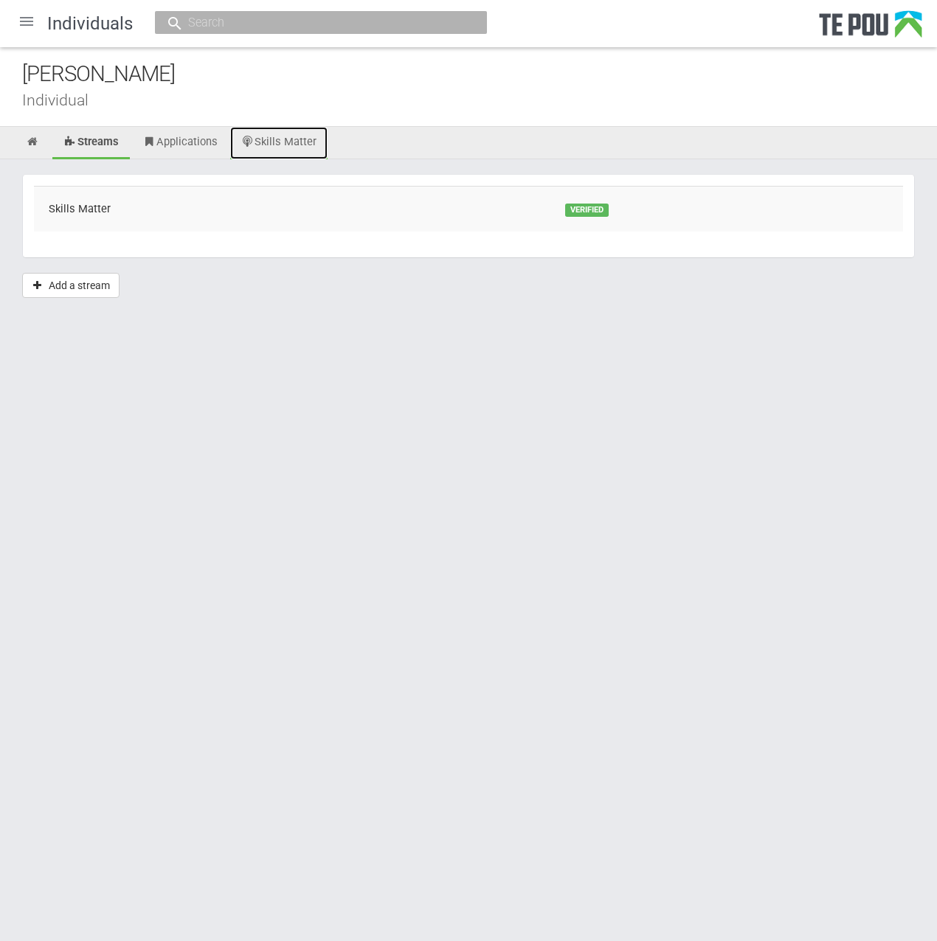
click at [296, 145] on link "Skills Matter" at bounding box center [279, 143] width 98 height 32
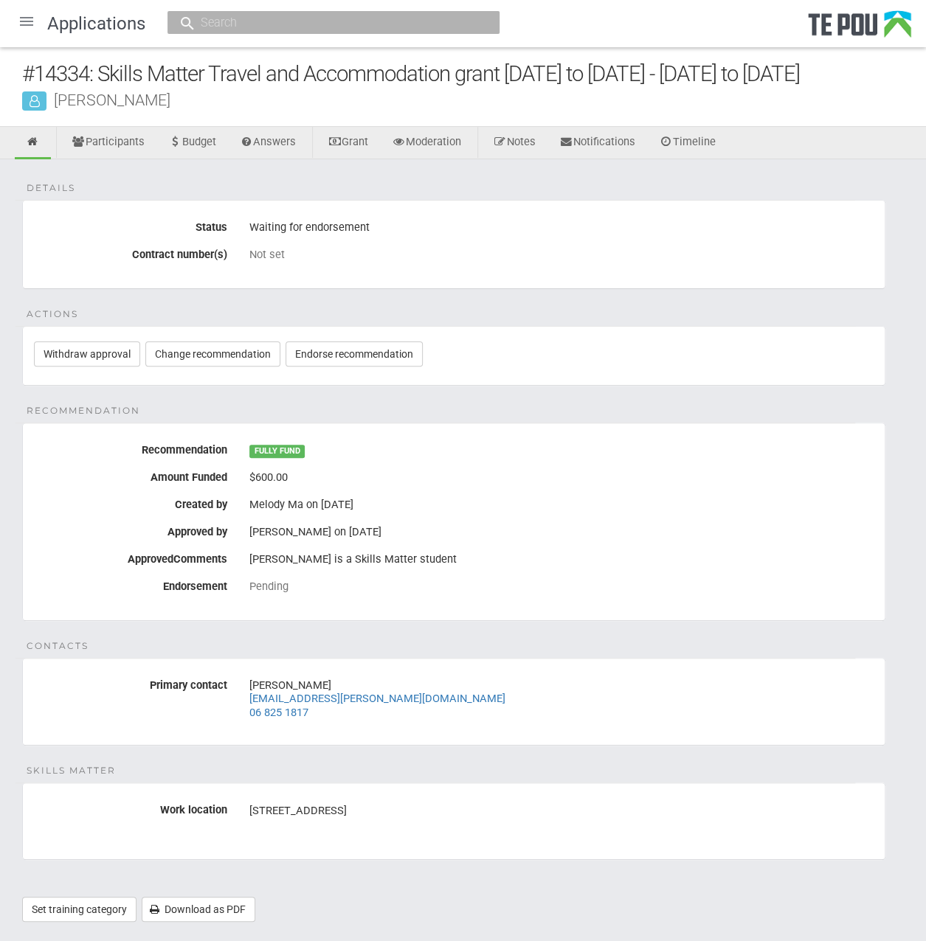
scroll to position [28, 0]
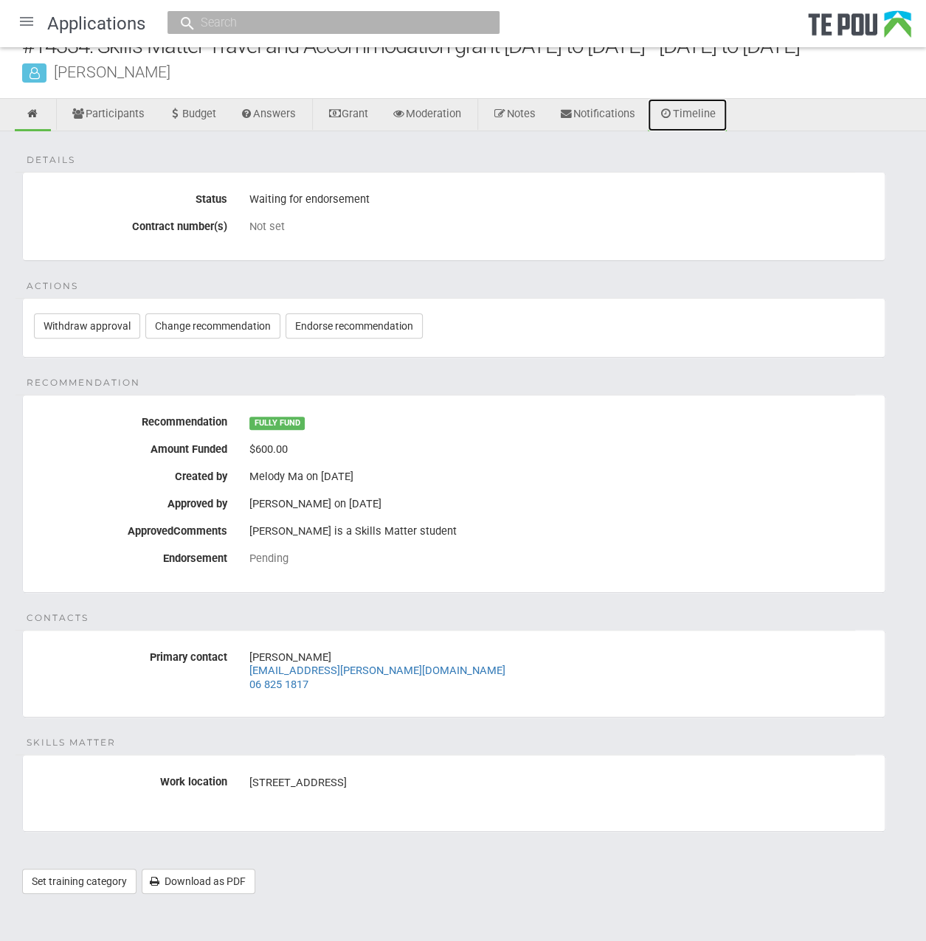
click at [702, 122] on link "Timeline" at bounding box center [686, 115] width 79 height 32
click at [192, 322] on link "Change recommendation" at bounding box center [212, 325] width 135 height 25
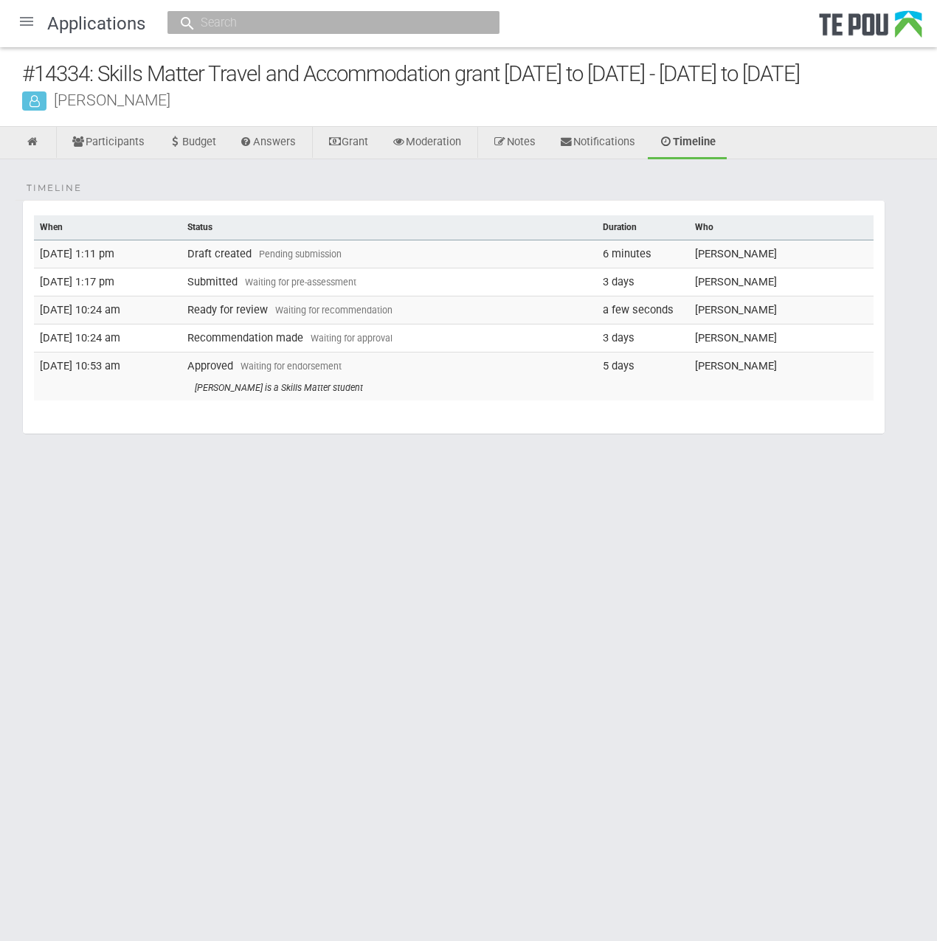
click at [264, 338] on td "Recommendation made Waiting for approval" at bounding box center [388, 338] width 415 height 28
click at [83, 337] on td "[DATE] 10:24 am" at bounding box center [107, 338] width 147 height 28
click at [531, 132] on link "Notes" at bounding box center [514, 143] width 65 height 32
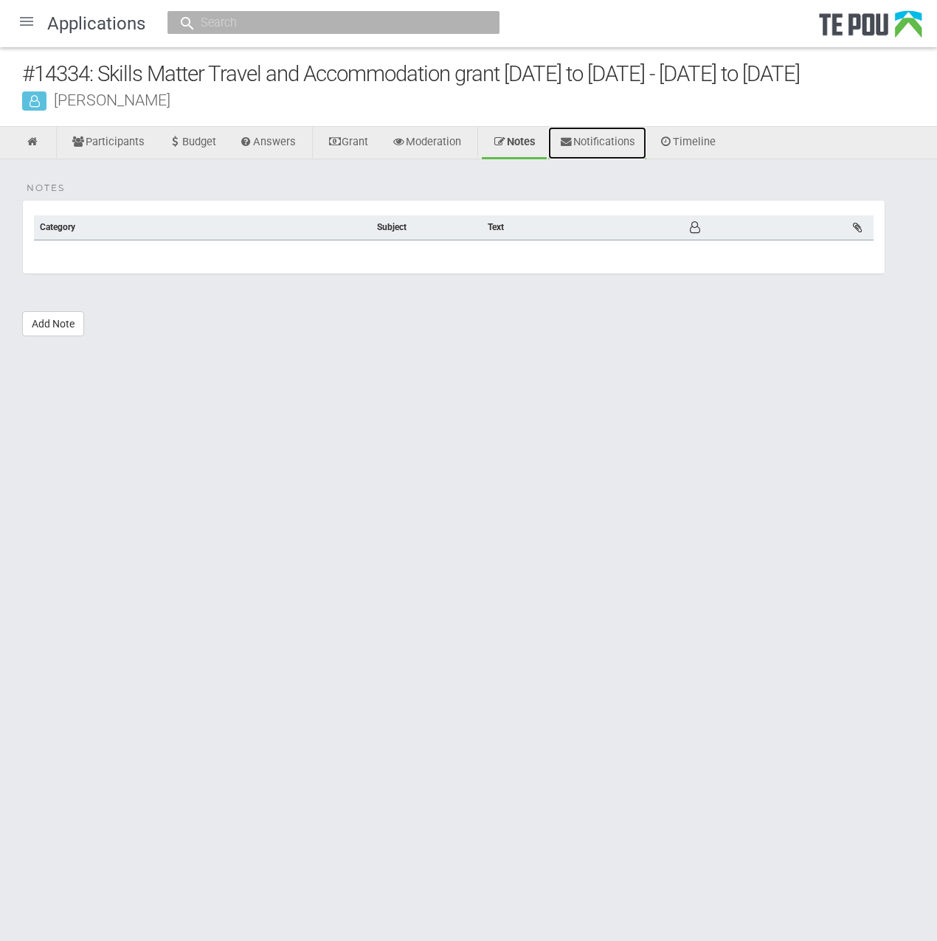
click at [627, 136] on link "Notifications" at bounding box center [597, 143] width 98 height 32
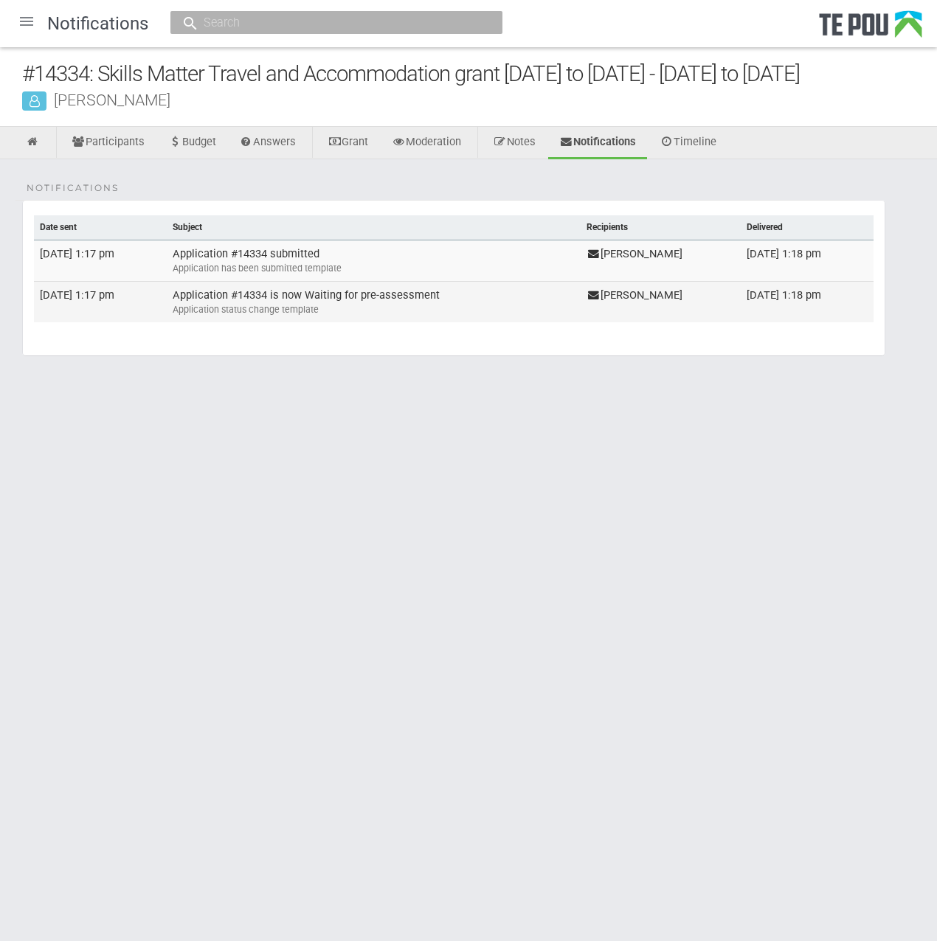
click at [257, 310] on div "Application status change template" at bounding box center [374, 309] width 402 height 13
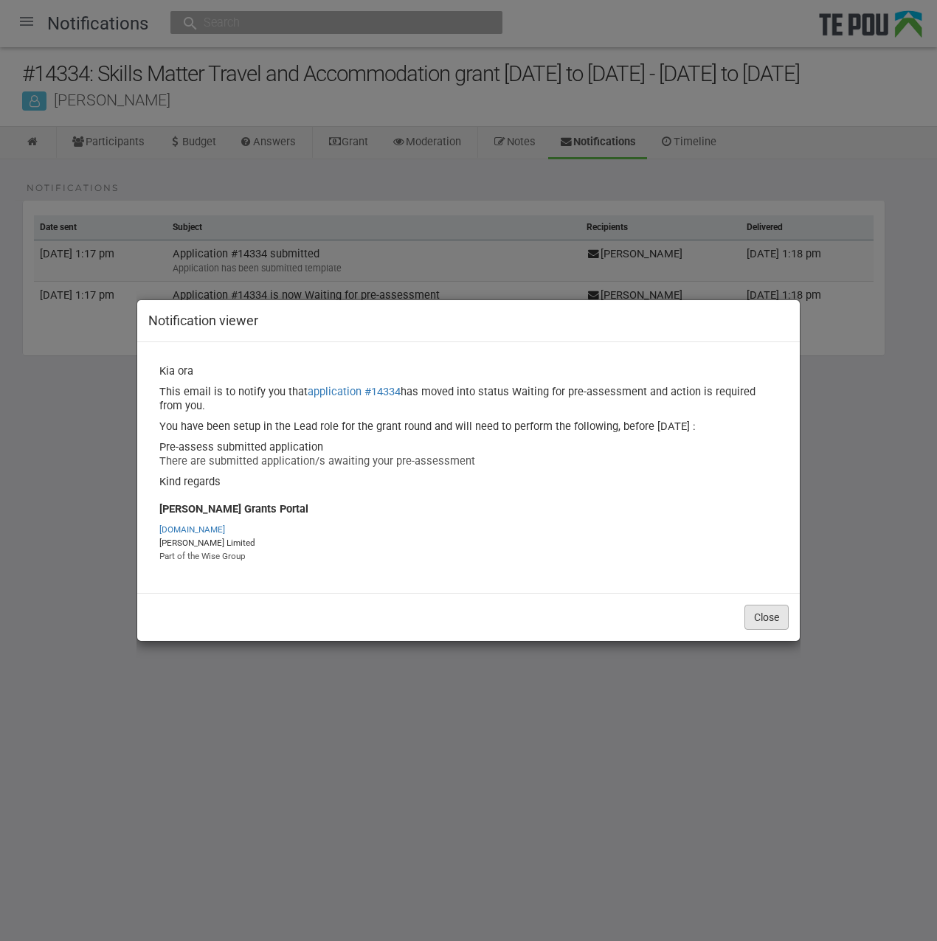
click at [760, 619] on button "Close" at bounding box center [766, 617] width 44 height 25
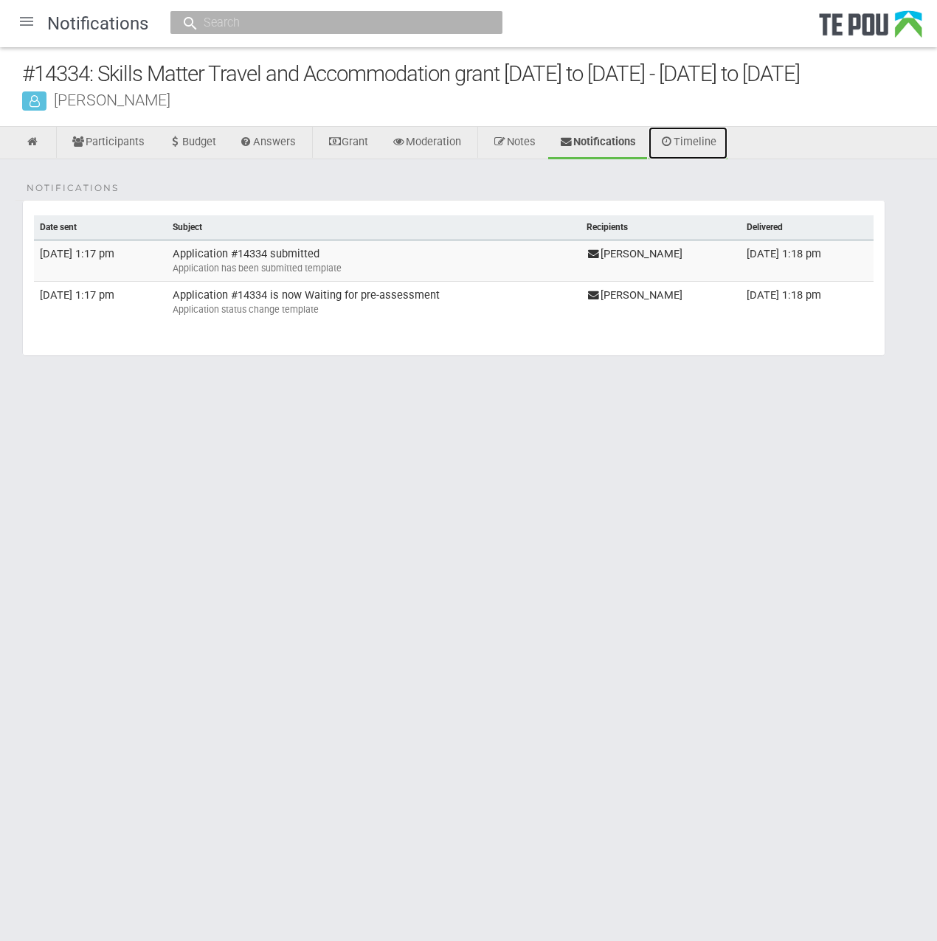
click at [706, 131] on link "Timeline" at bounding box center [687, 143] width 79 height 32
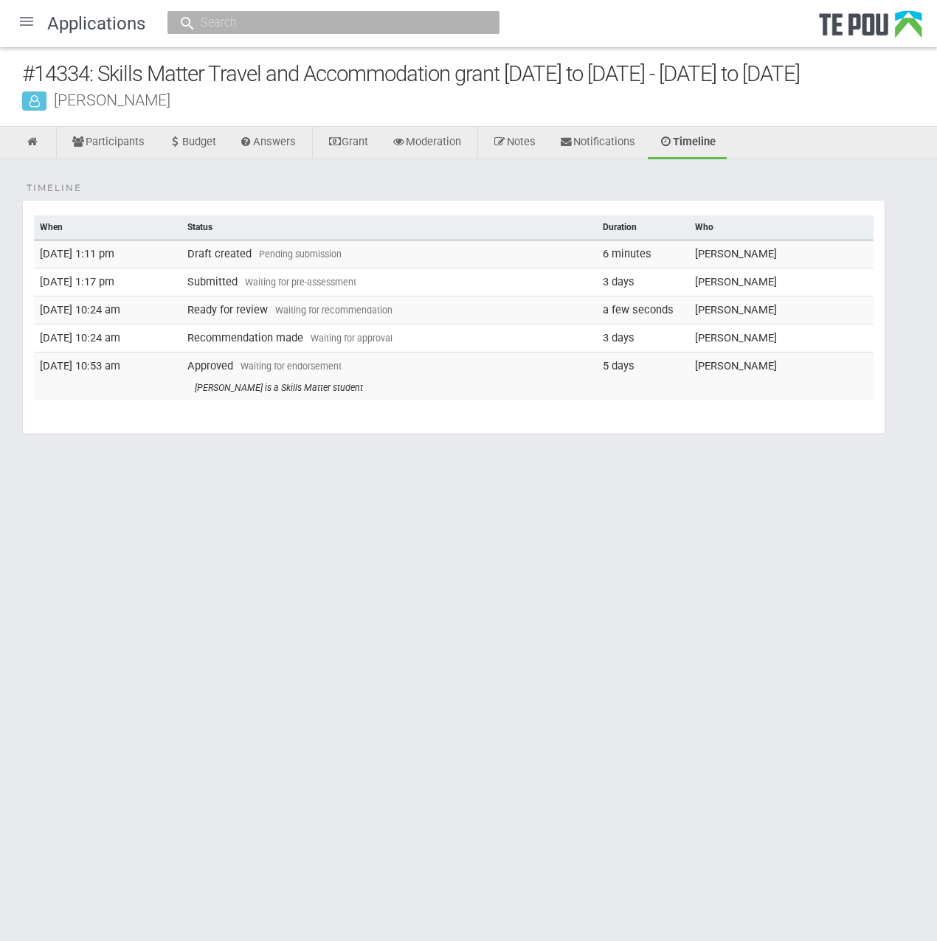
click at [98, 338] on td "18 Aug 2025 10:24 am" at bounding box center [107, 338] width 147 height 28
click at [381, 336] on span "Waiting for approval" at bounding box center [351, 338] width 82 height 11
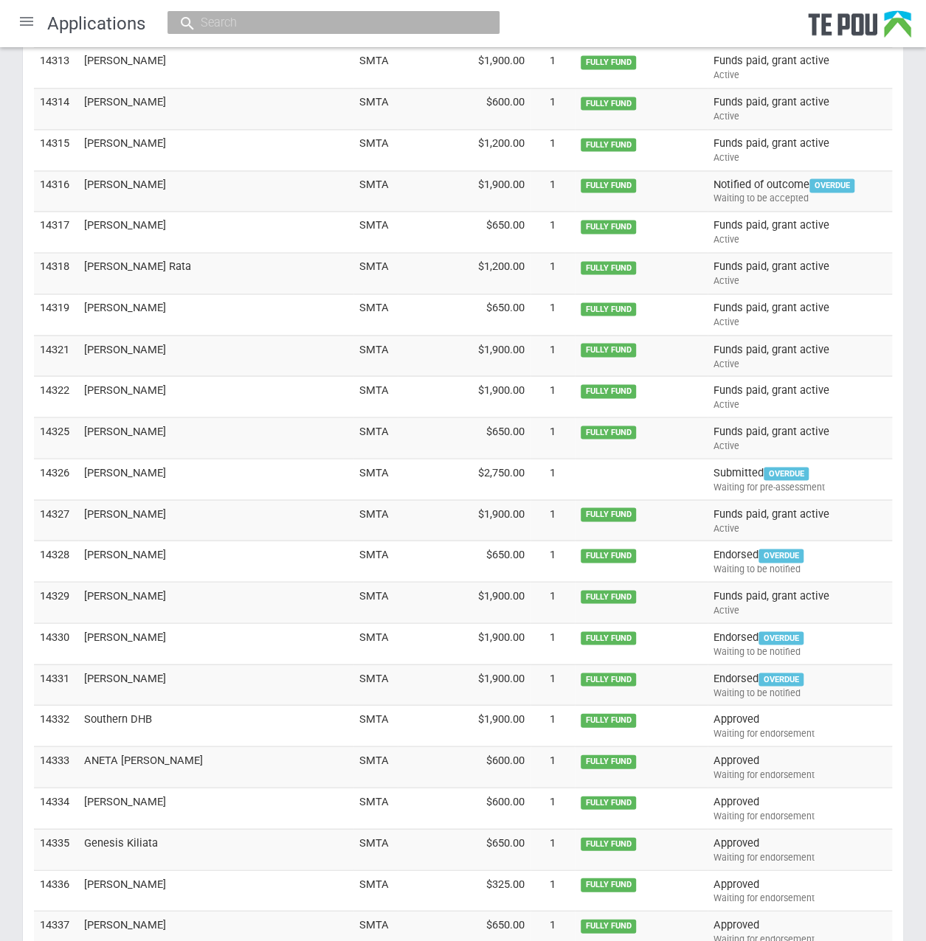
scroll to position [3979, 0]
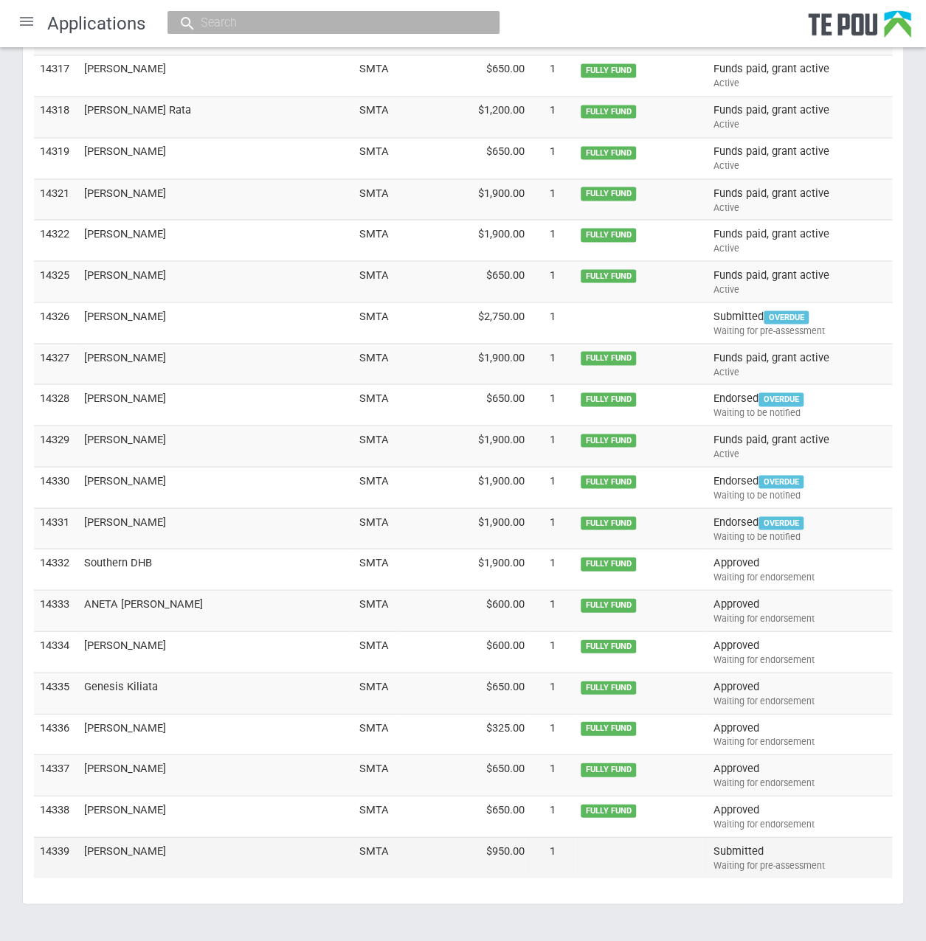
click at [115, 836] on td "[PERSON_NAME]" at bounding box center [215, 856] width 275 height 41
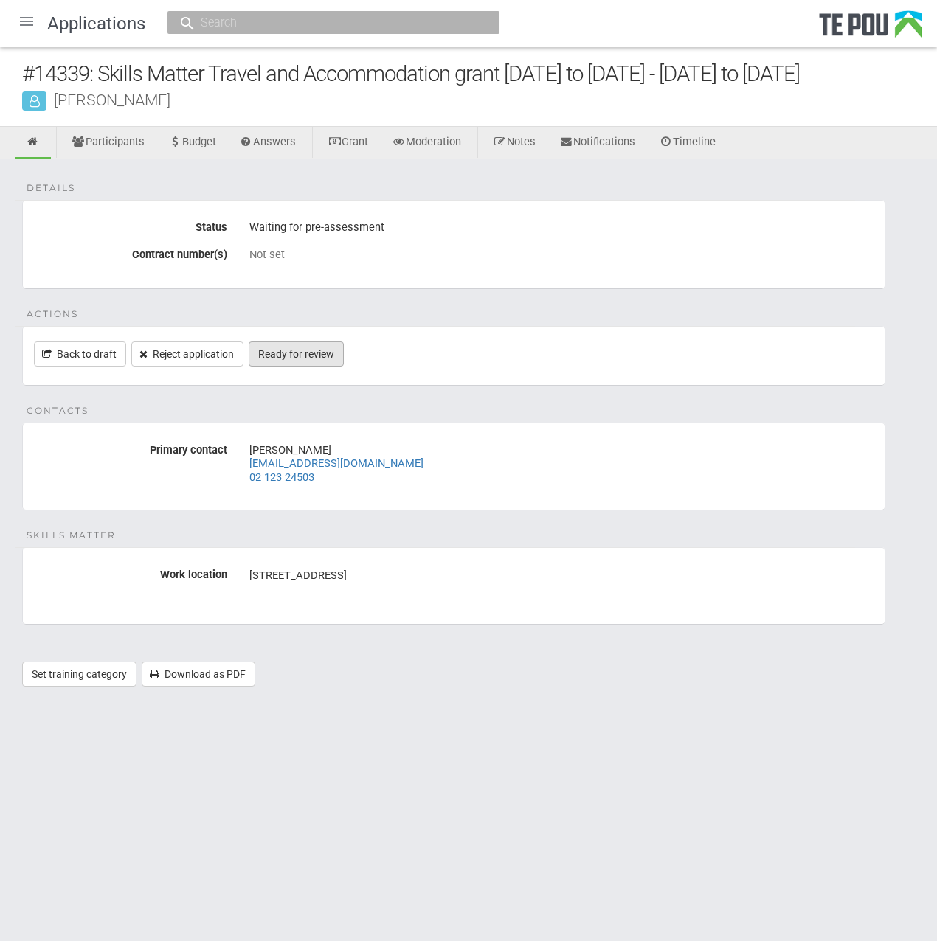
click at [317, 346] on link "Ready for review" at bounding box center [296, 353] width 95 height 25
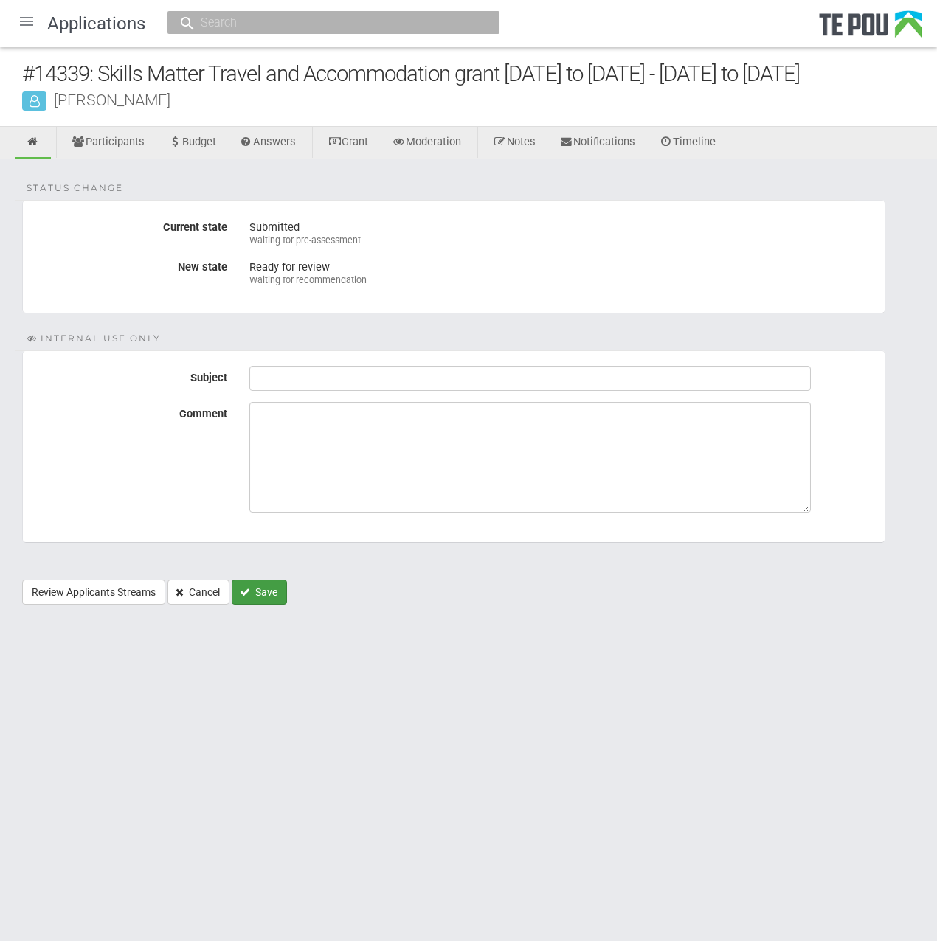
click at [257, 589] on button "Save" at bounding box center [259, 592] width 55 height 25
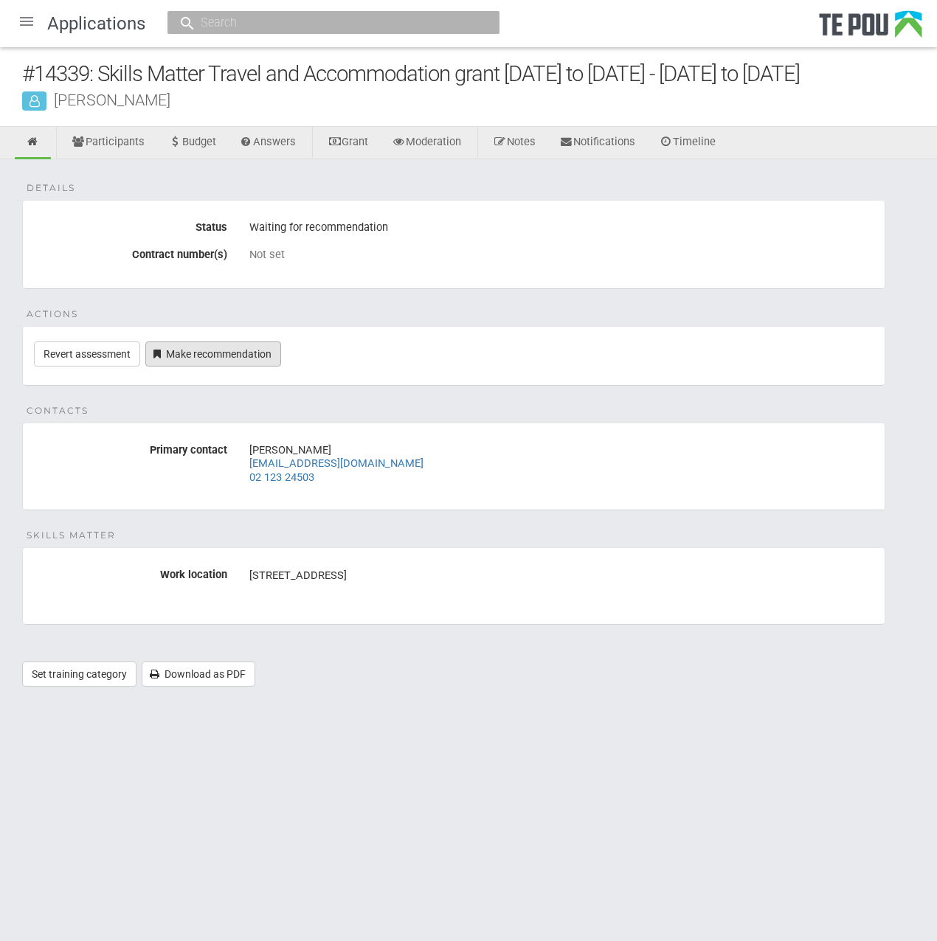
click at [221, 355] on link "Make recommendation" at bounding box center [213, 353] width 136 height 25
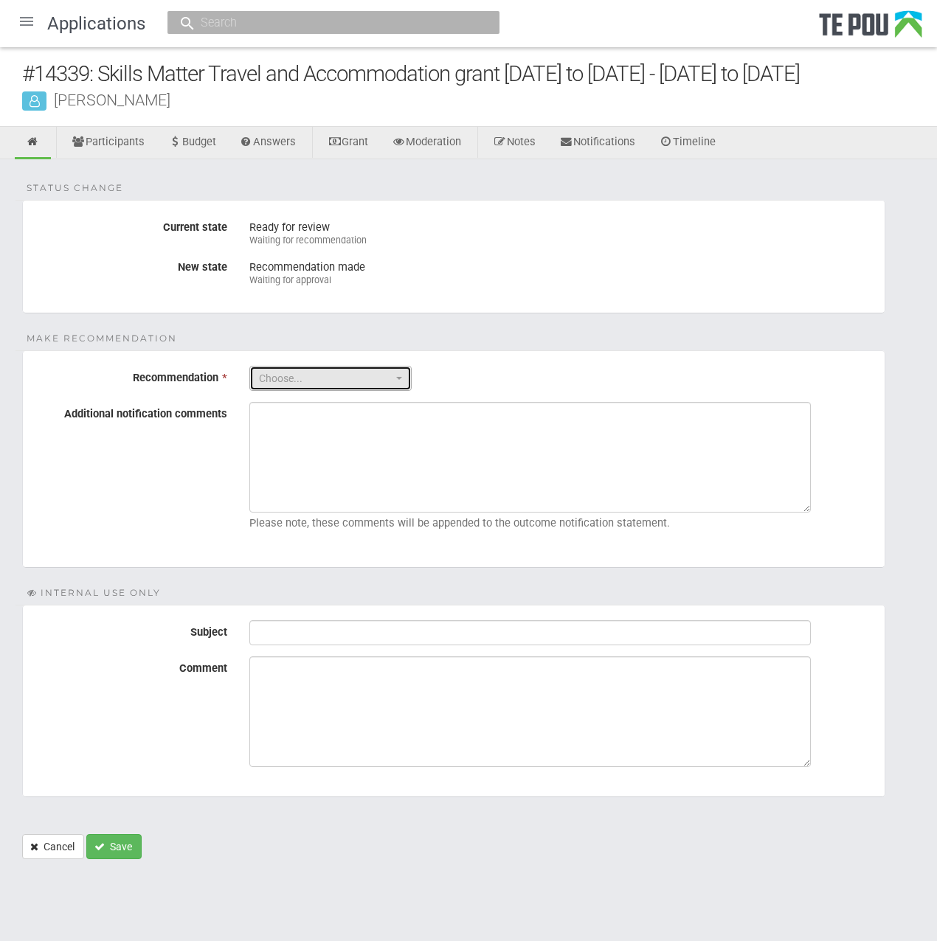
click at [277, 366] on button "Choose..." at bounding box center [330, 378] width 162 height 25
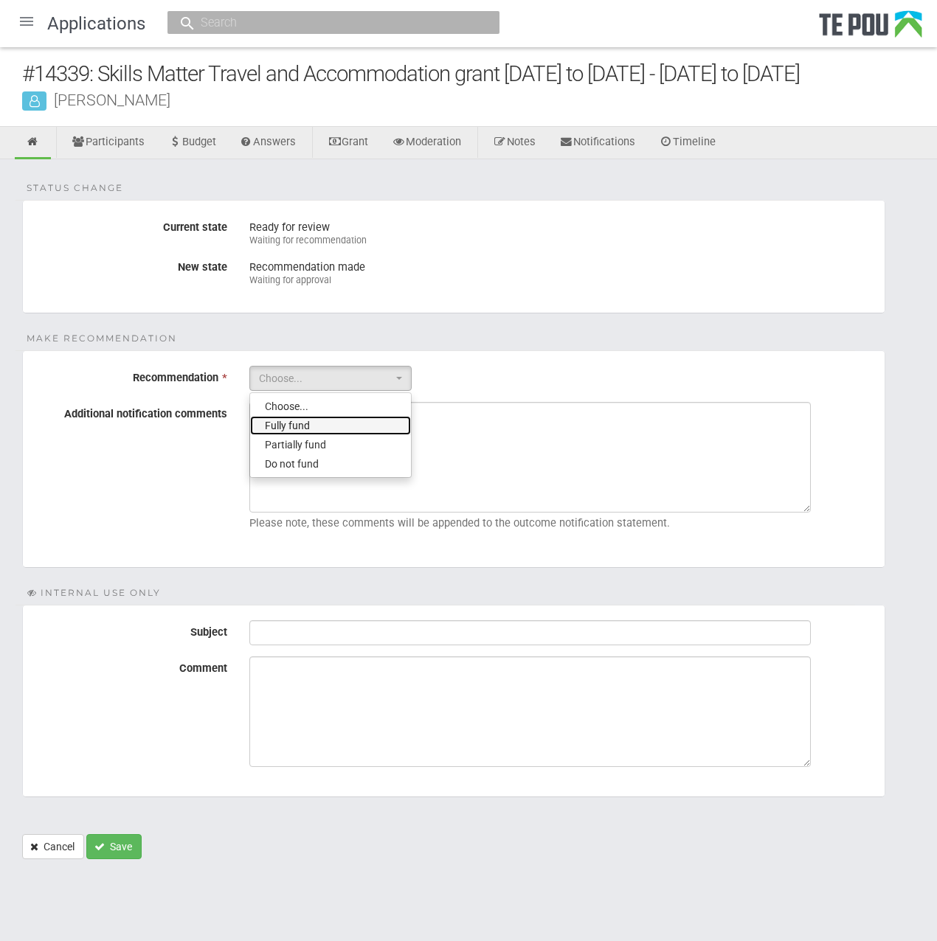
click at [317, 420] on link "Fully fund" at bounding box center [330, 425] width 161 height 19
select select "0"
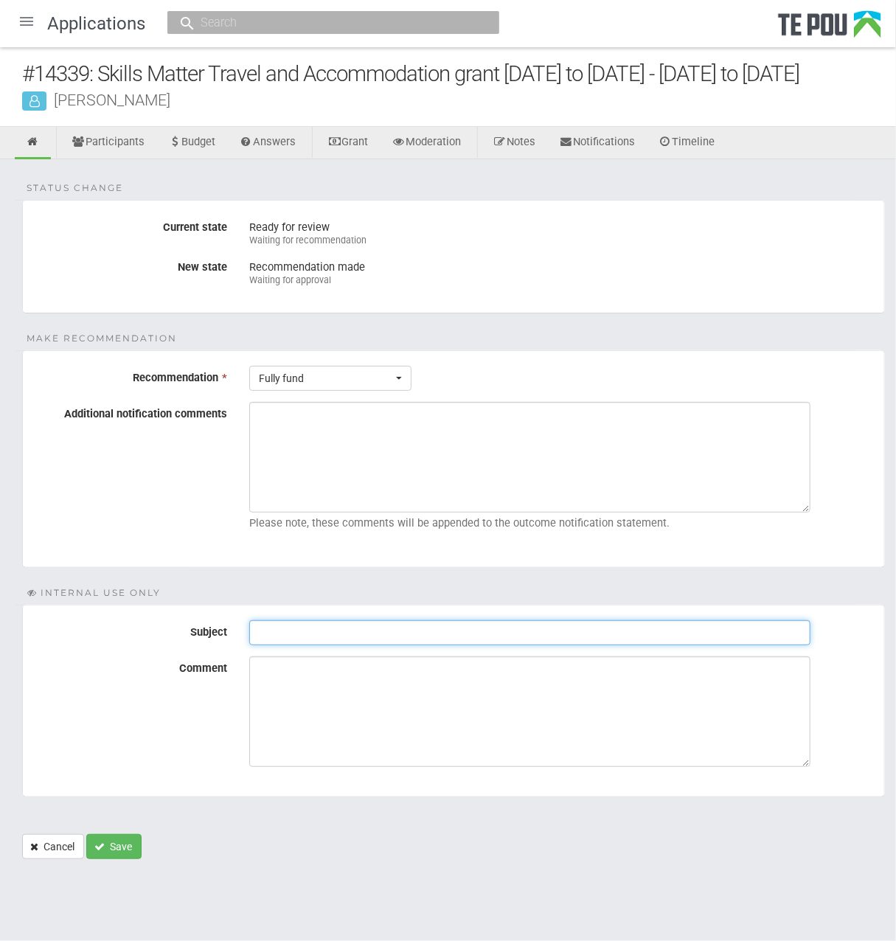
click at [410, 631] on input "Subject" at bounding box center [529, 632] width 561 height 25
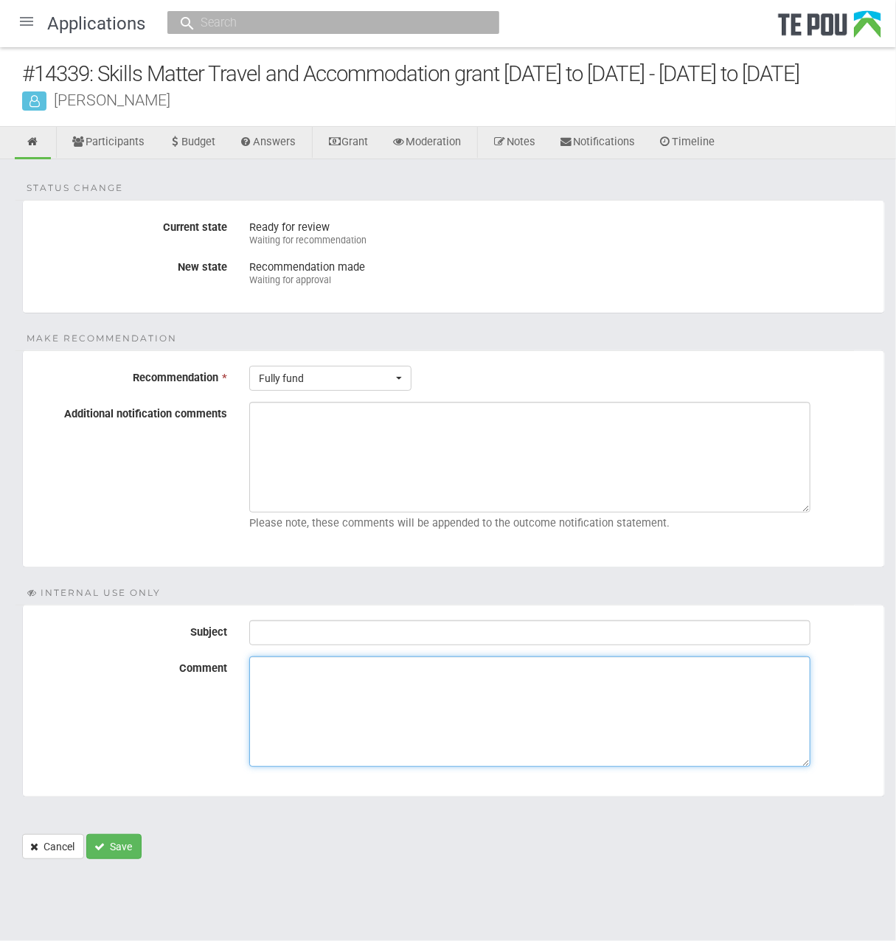
click at [394, 707] on textarea "Comment" at bounding box center [529, 711] width 561 height 111
paste textarea "Applicant is included on the enrolment list, part-time"
click at [706, 709] on textarea "Applicant is included on the enrolment list, part-time" at bounding box center [529, 711] width 561 height 111
type textarea "Applicant is included on the enrolment list, part-time"
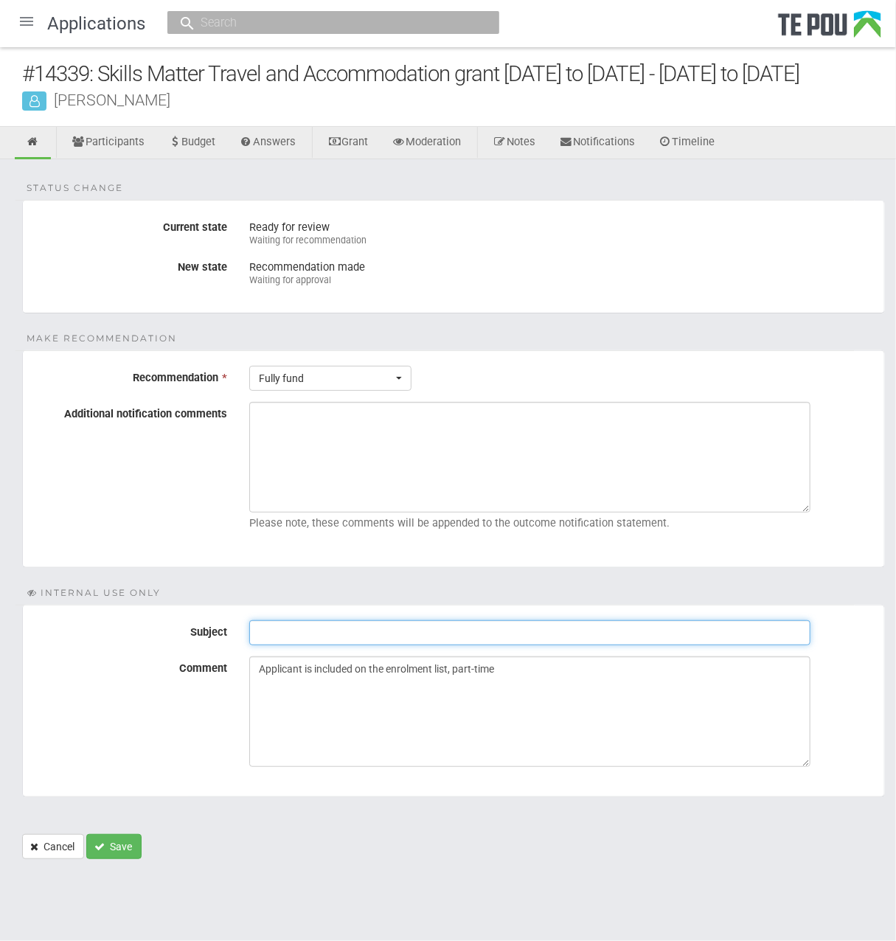
click at [384, 630] on input "Subject" at bounding box center [529, 632] width 561 height 25
paste input "Pre-Assessment Notes"
type input "Pre-Assessment Notes"
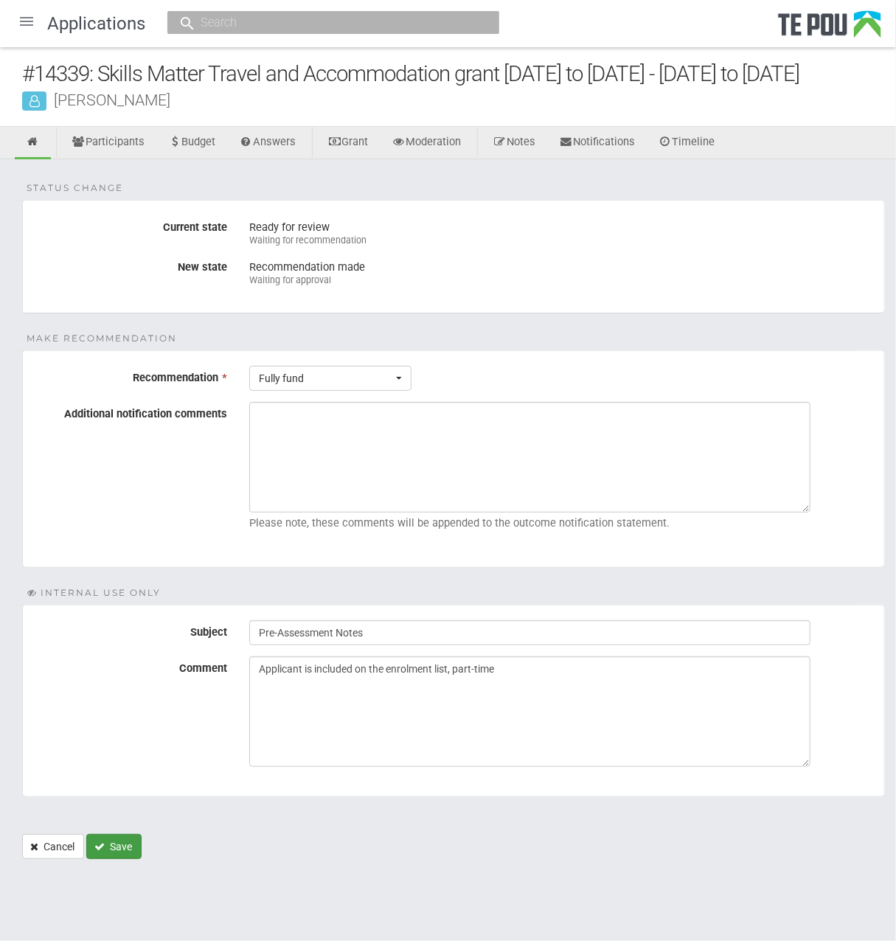
click at [127, 851] on button "Save" at bounding box center [113, 846] width 55 height 25
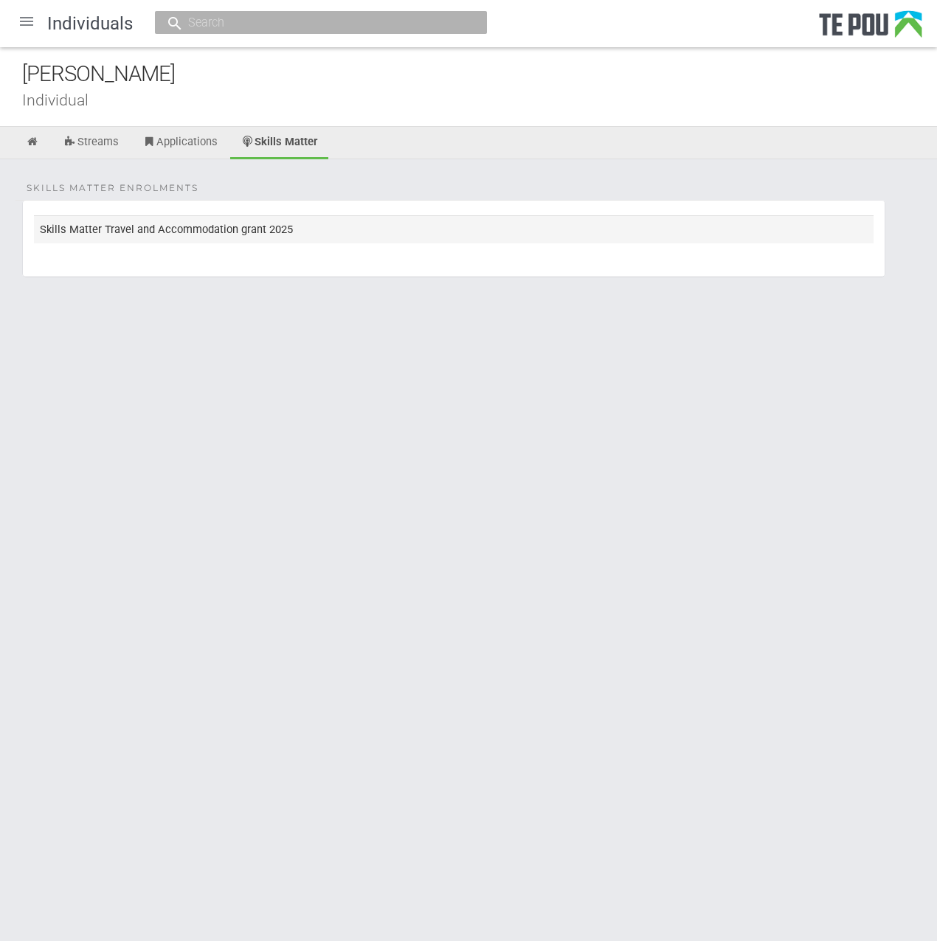
click at [296, 229] on td "Skills Matter Travel and Accommodation grant 2025" at bounding box center [453, 228] width 839 height 27
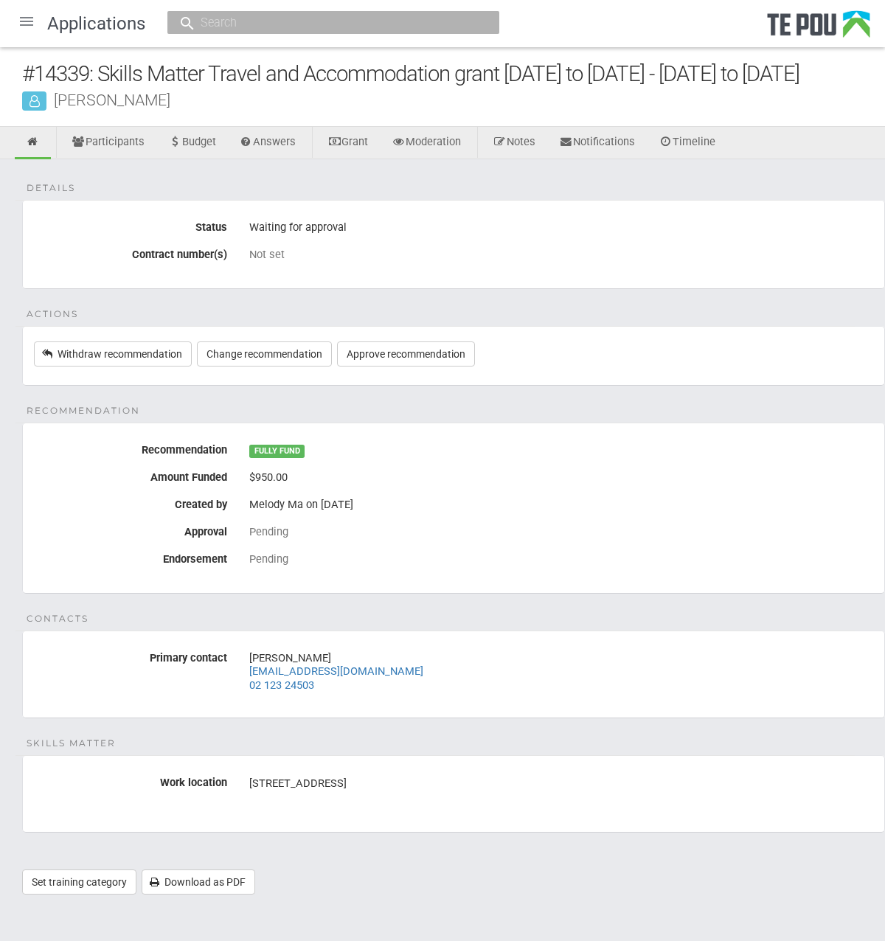
click at [728, 434] on div "Details Status Waiting for approval Contract number(s) Not set Actions Withdraw…" at bounding box center [442, 534] width 885 height 750
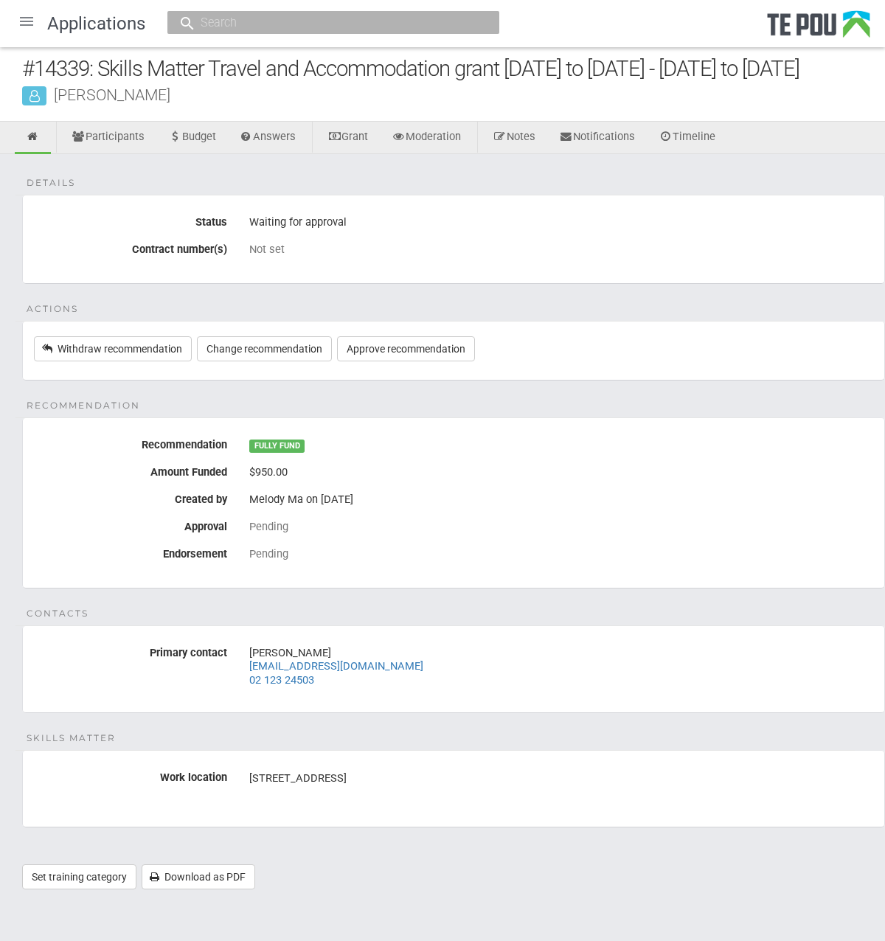
click at [569, 856] on div "Details Status Waiting for approval Contract number(s) Not set Actions Withdraw…" at bounding box center [442, 529] width 885 height 750
click at [428, 846] on div "Details Status Waiting for approval Contract number(s) Not set Actions Withdraw…" at bounding box center [442, 529] width 885 height 750
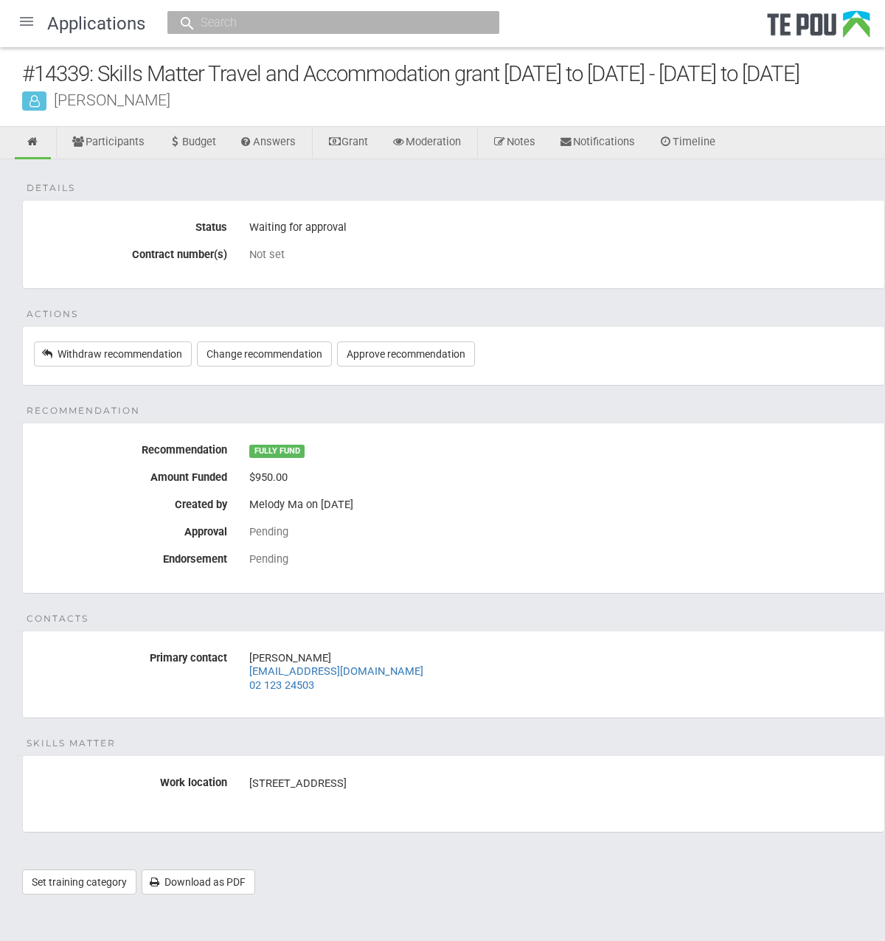
click at [509, 434] on div "Details Status Waiting for approval Contract number(s) Not set Actions Withdraw…" at bounding box center [442, 534] width 885 height 750
click at [413, 207] on div "Details Status Waiting for approval Contract number(s) Not set Actions Withdraw…" at bounding box center [442, 534] width 885 height 750
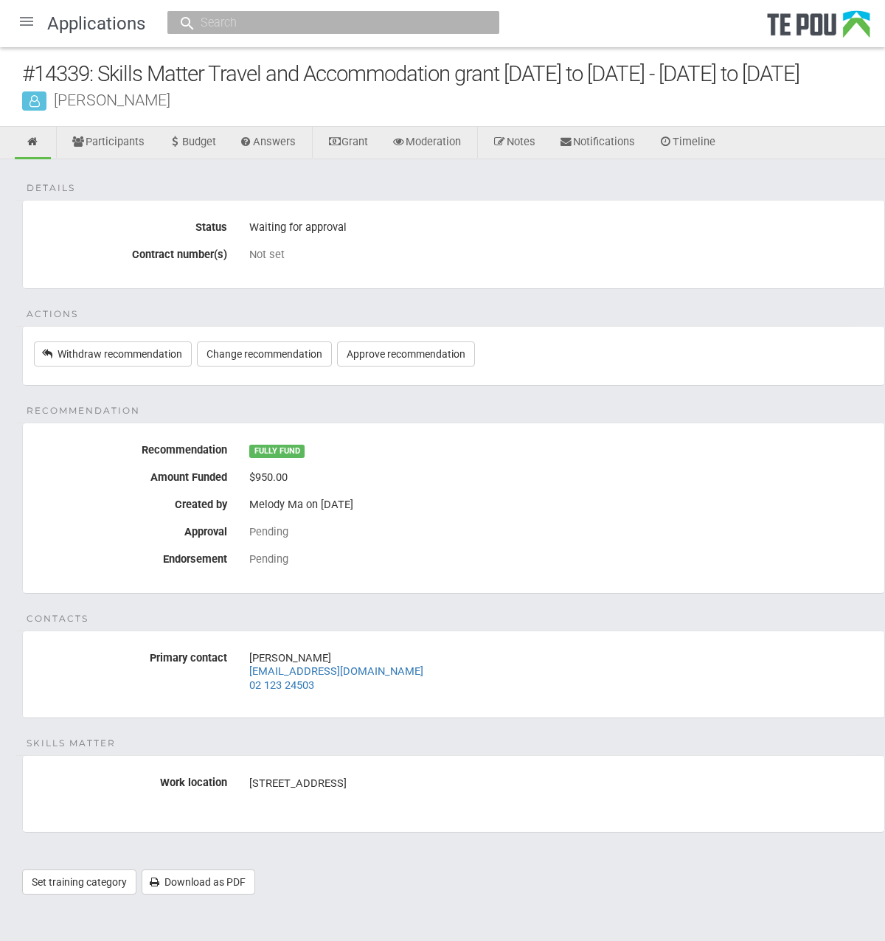
click at [447, 108] on div "Fiona Pullar" at bounding box center [453, 99] width 863 height 15
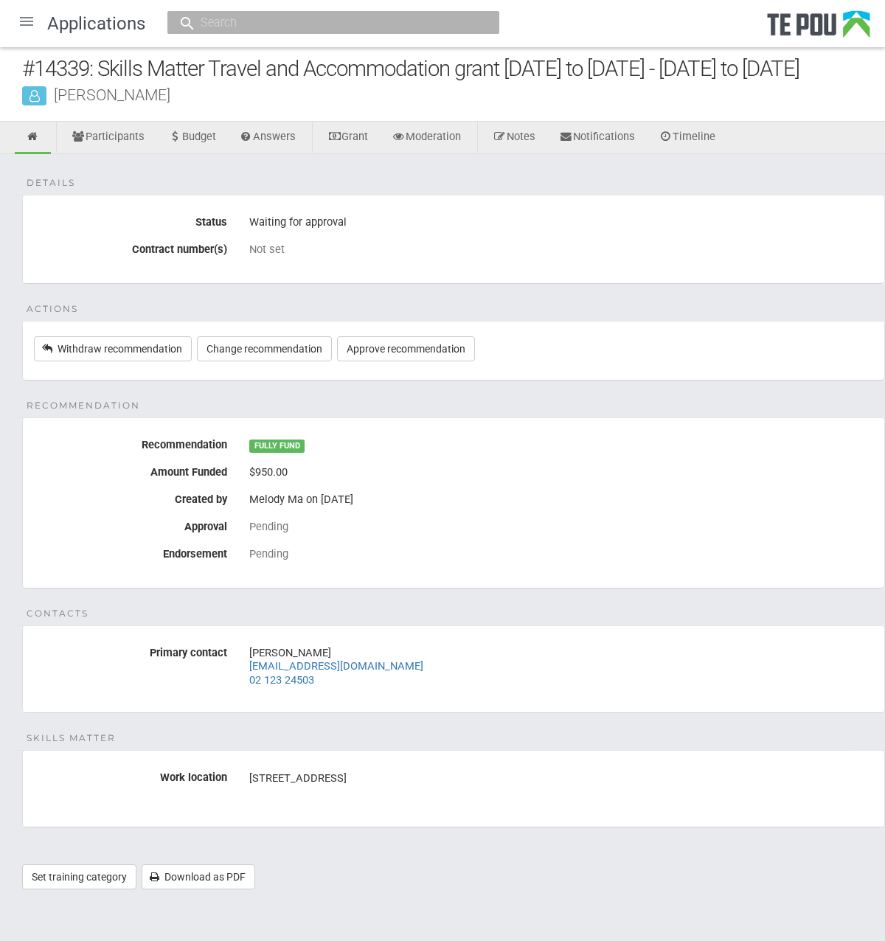
click at [432, 608] on div "Details Status Waiting for approval Contract number(s) Not set Actions Withdraw…" at bounding box center [442, 529] width 885 height 750
